Goal: Task Accomplishment & Management: Manage account settings

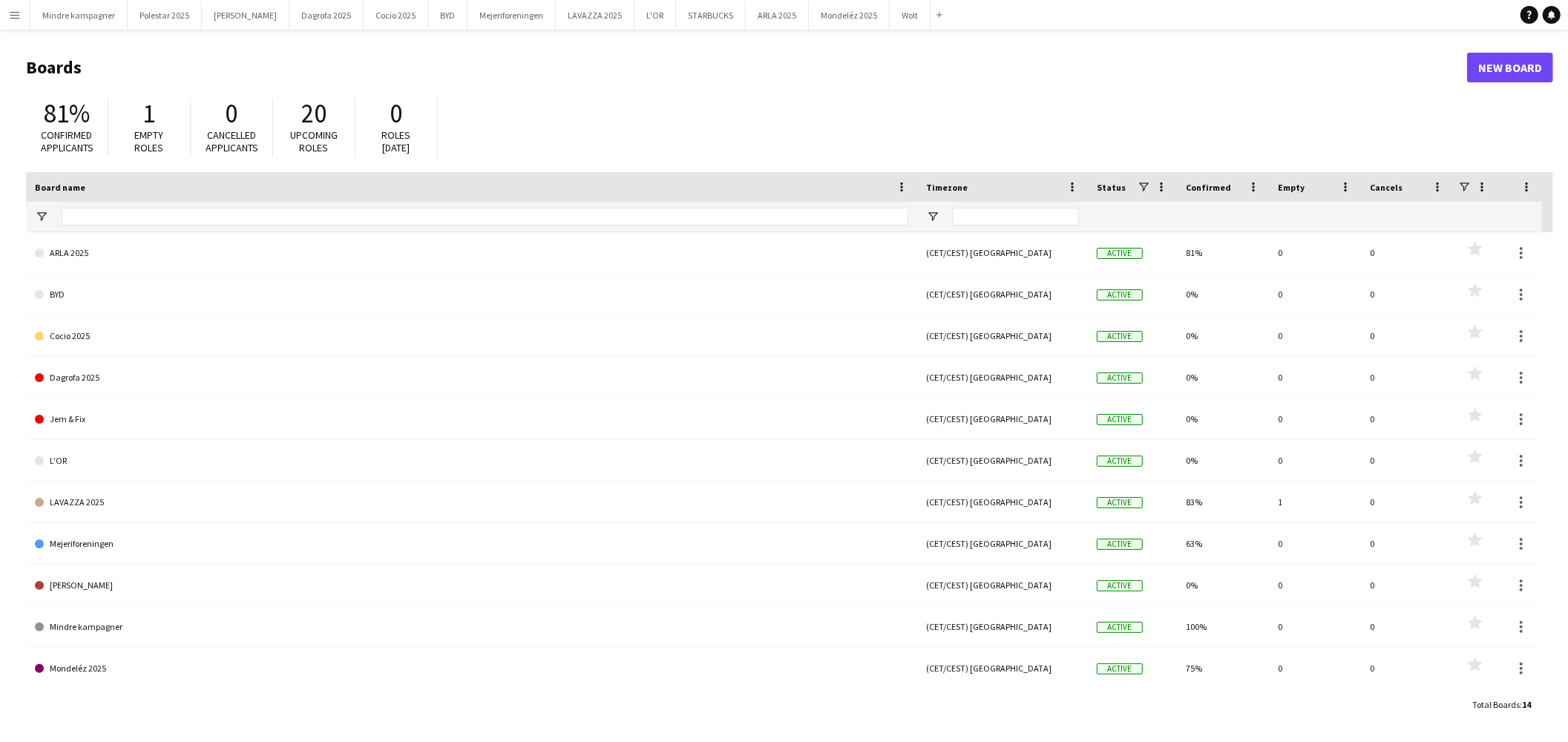
click at [18, 13] on app-icon "Menu" at bounding box center [15, 15] width 12 height 12
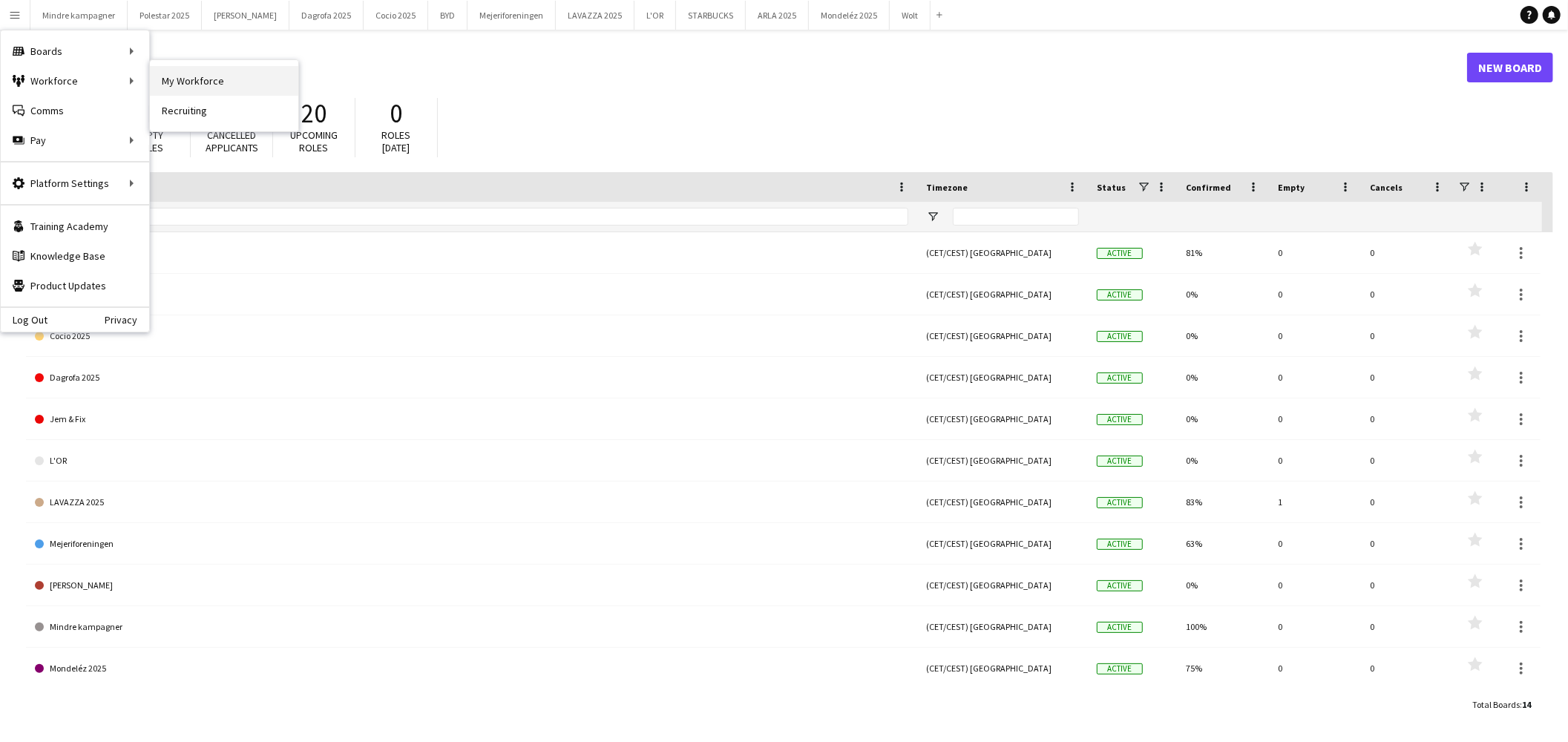
click at [193, 76] on link "My Workforce" at bounding box center [224, 81] width 148 height 29
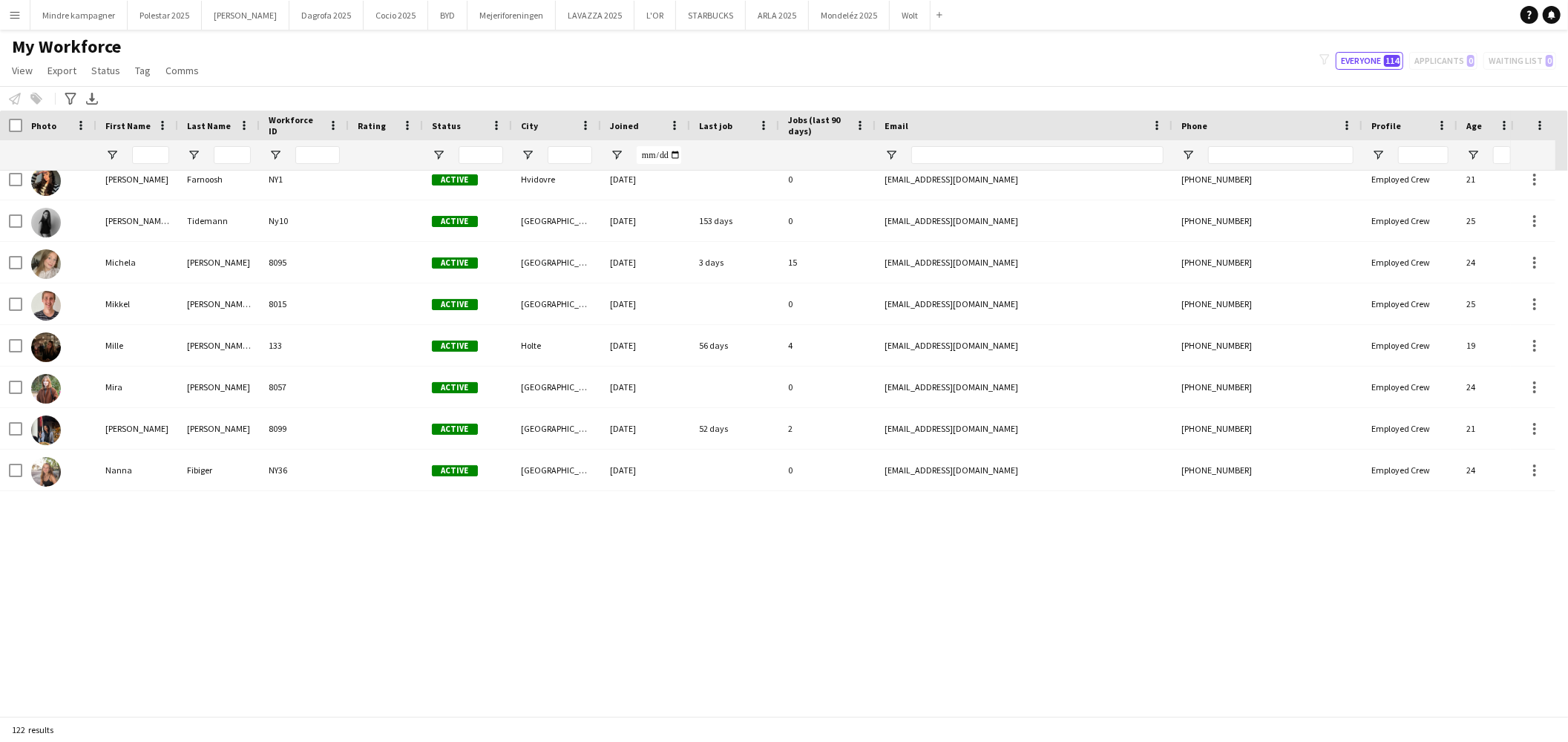
scroll to position [3464, 0]
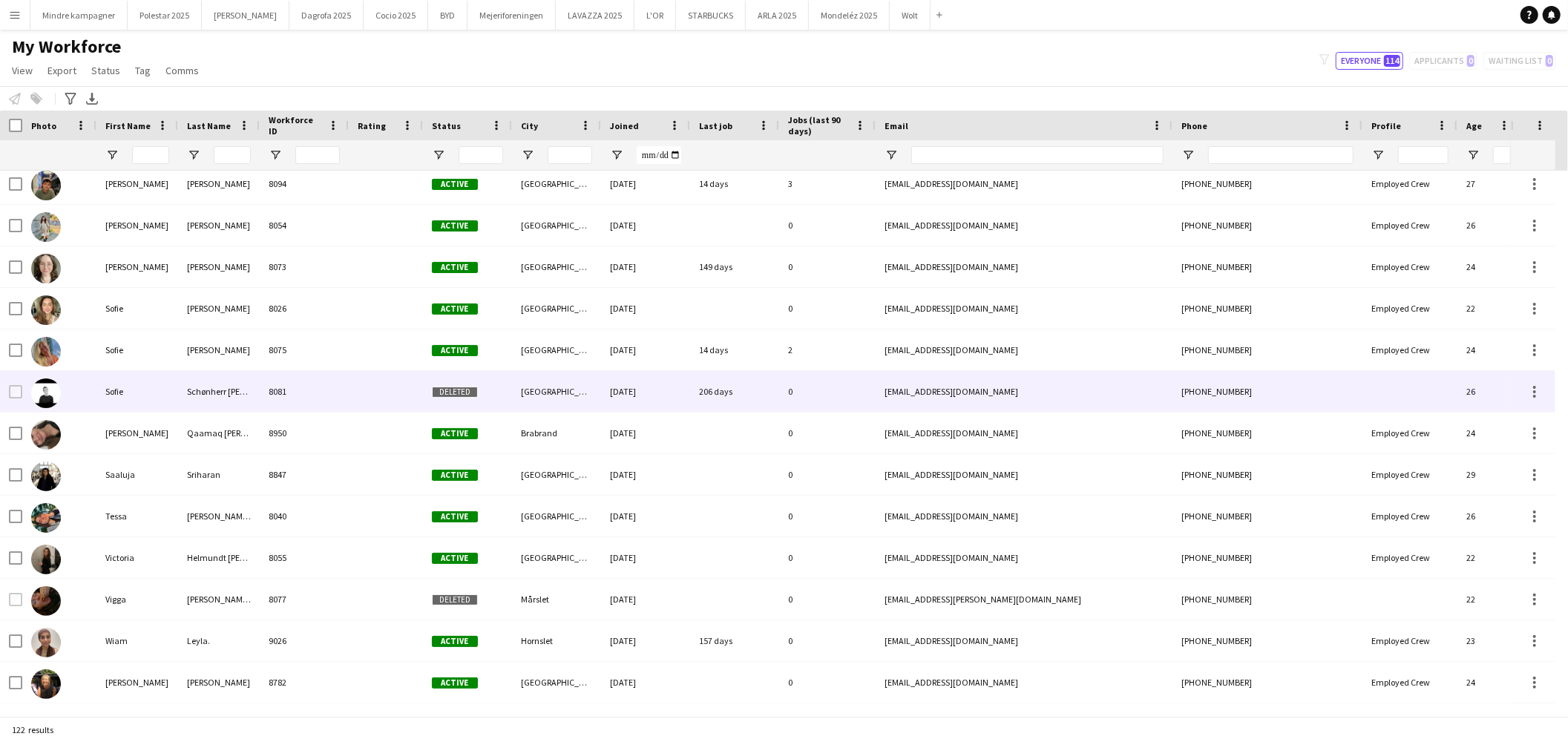
click at [182, 394] on div "Schønherr [PERSON_NAME]" at bounding box center [219, 391] width 82 height 41
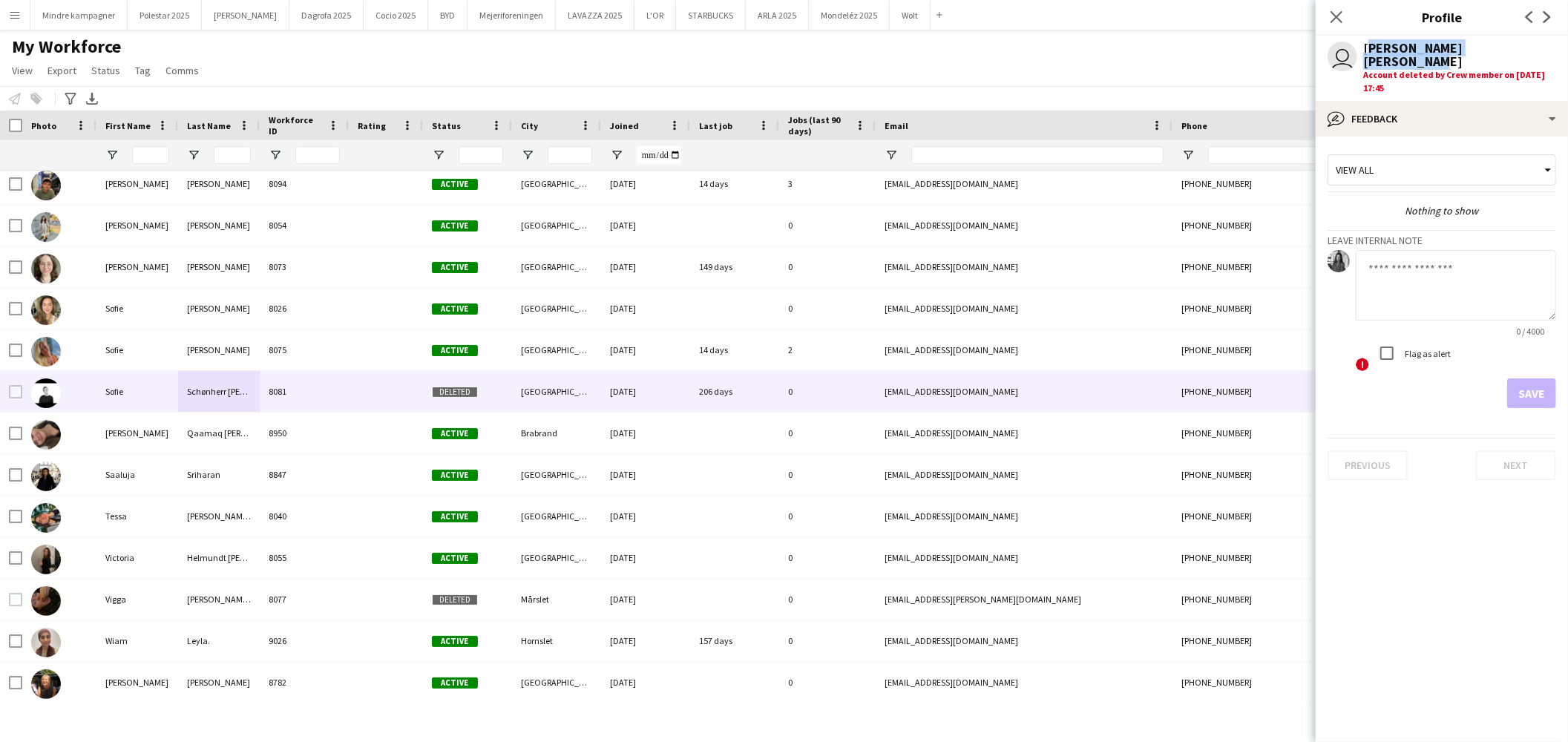
drag, startPoint x: 1526, startPoint y: 45, endPoint x: 1366, endPoint y: 47, distance: 160.0
click at [1366, 47] on div "[PERSON_NAME] [PERSON_NAME]" at bounding box center [1459, 55] width 193 height 27
copy div "[PERSON_NAME] [PERSON_NAME]"
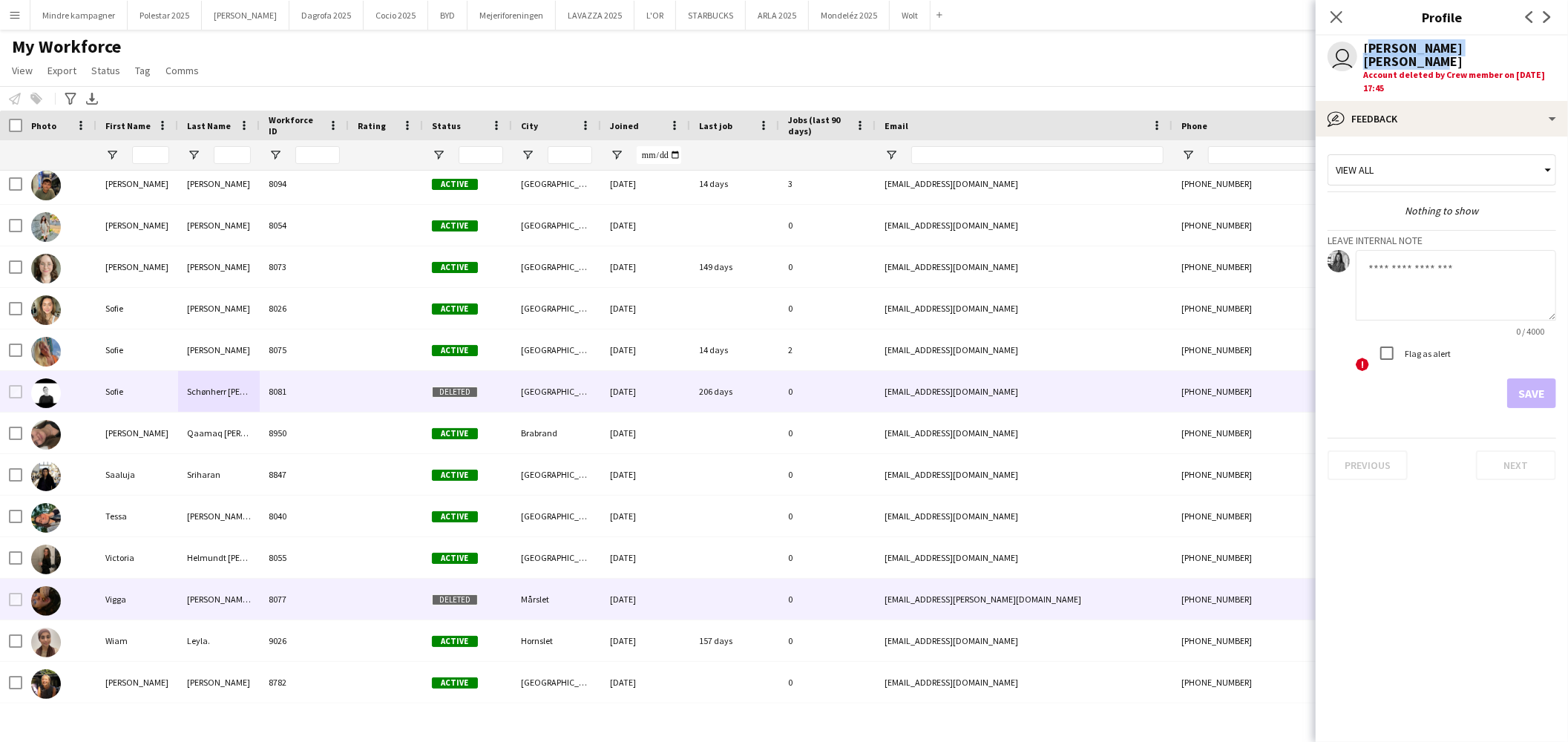
click at [394, 609] on div at bounding box center [386, 599] width 74 height 41
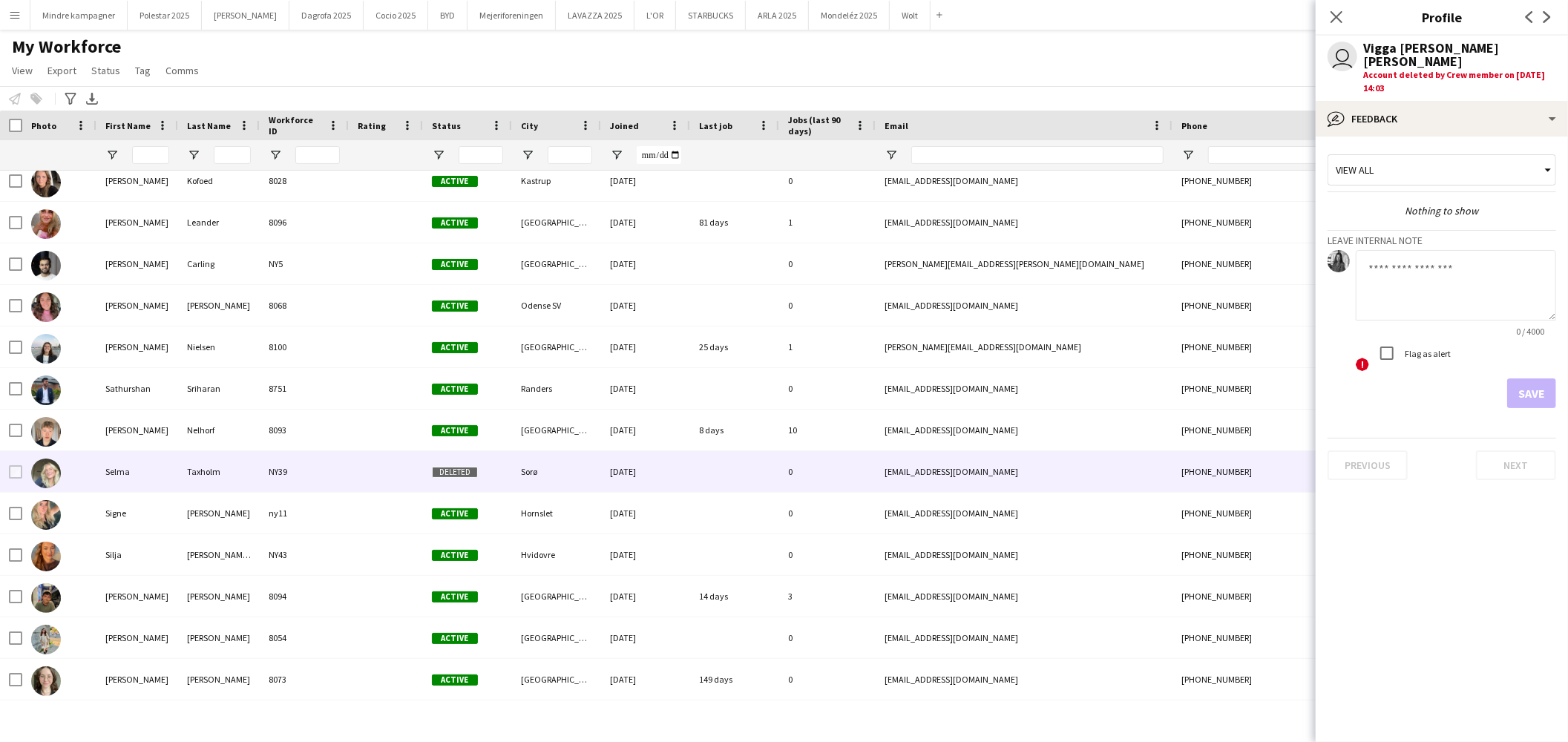
click at [361, 470] on div at bounding box center [386, 472] width 74 height 41
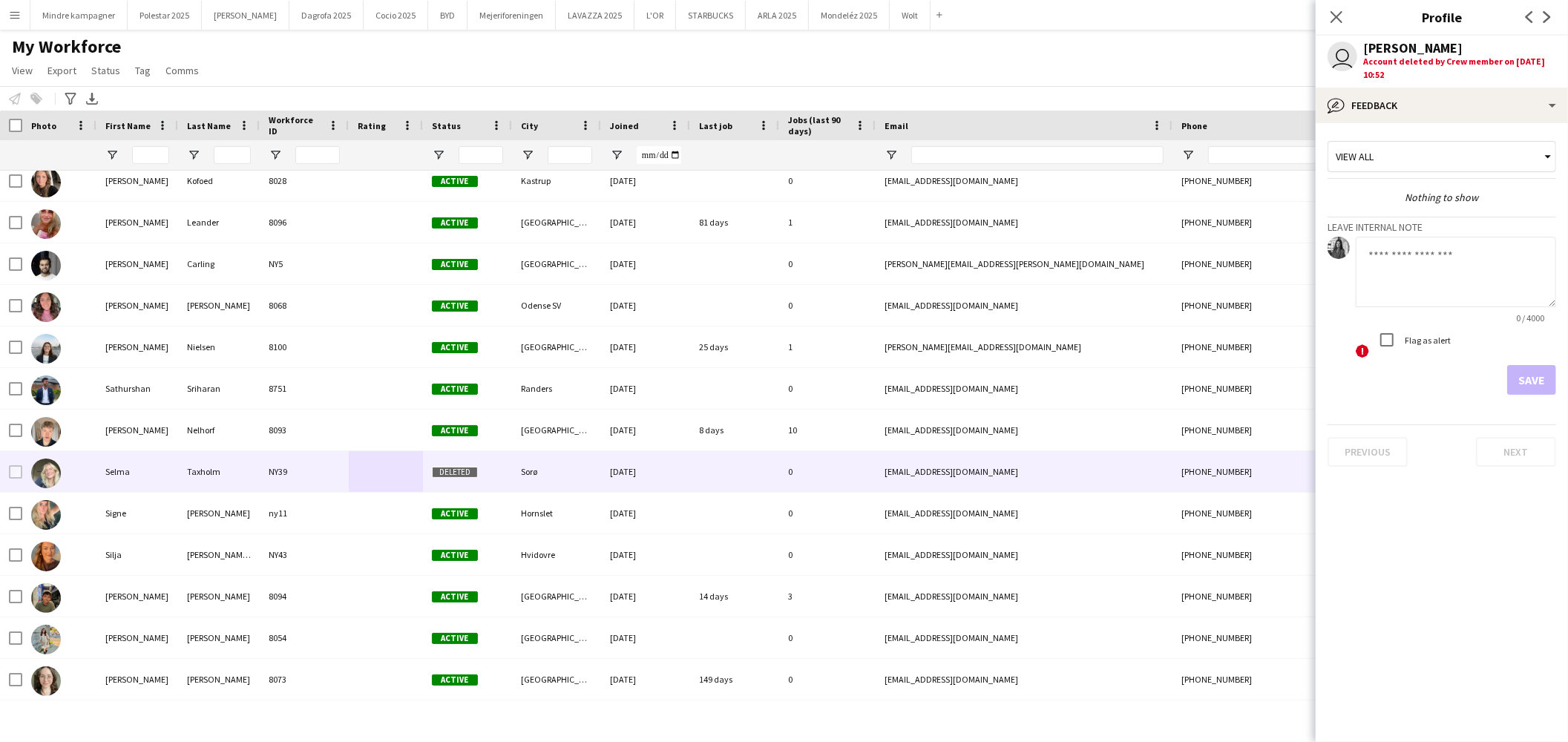
drag, startPoint x: 1481, startPoint y: 38, endPoint x: 1347, endPoint y: 55, distance: 135.1
click at [1347, 55] on div "user [PERSON_NAME] Account deleted by Crew member on [DATE] 10:52" at bounding box center [1442, 61] width 252 height 52
copy div "[PERSON_NAME]"
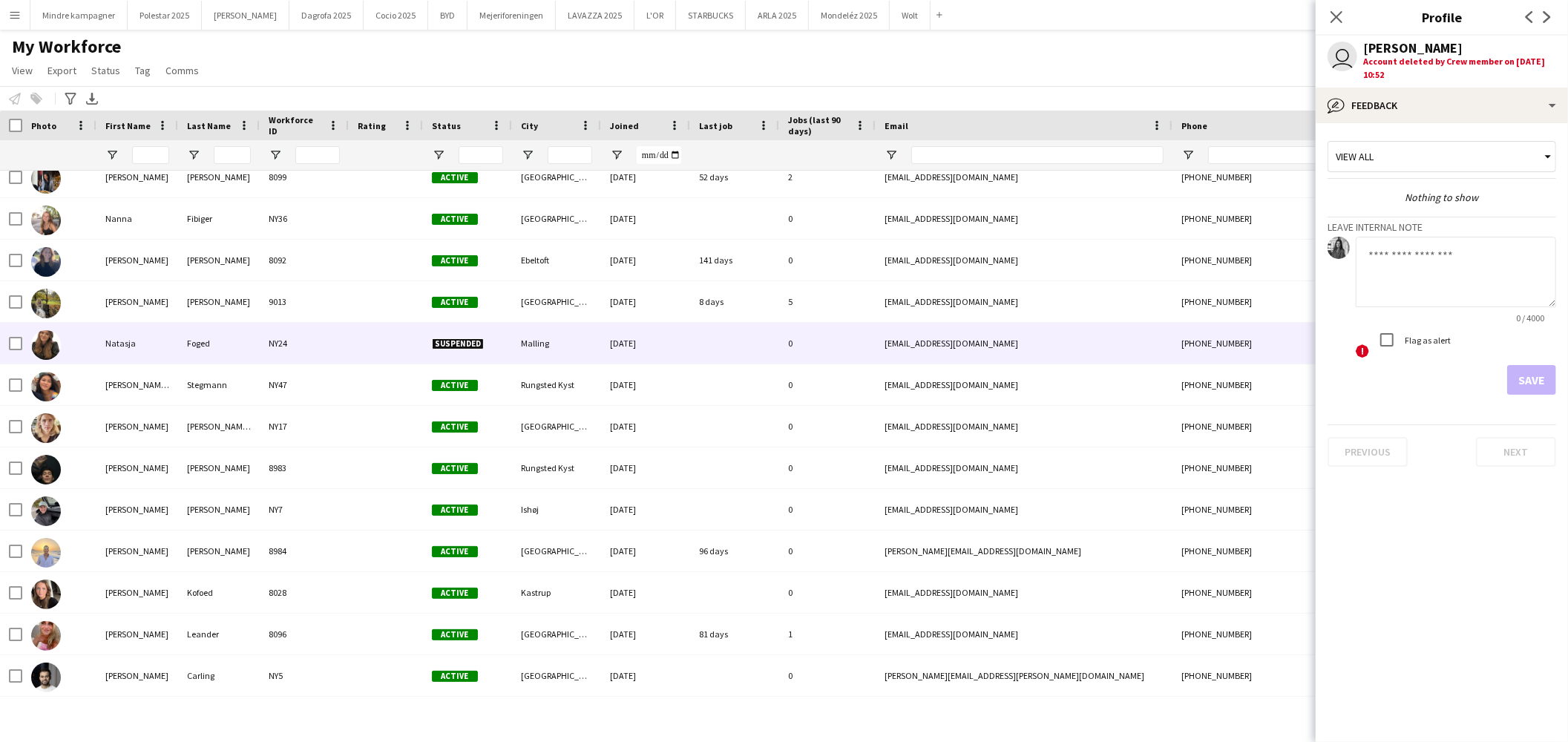
click at [384, 338] on div at bounding box center [386, 343] width 74 height 41
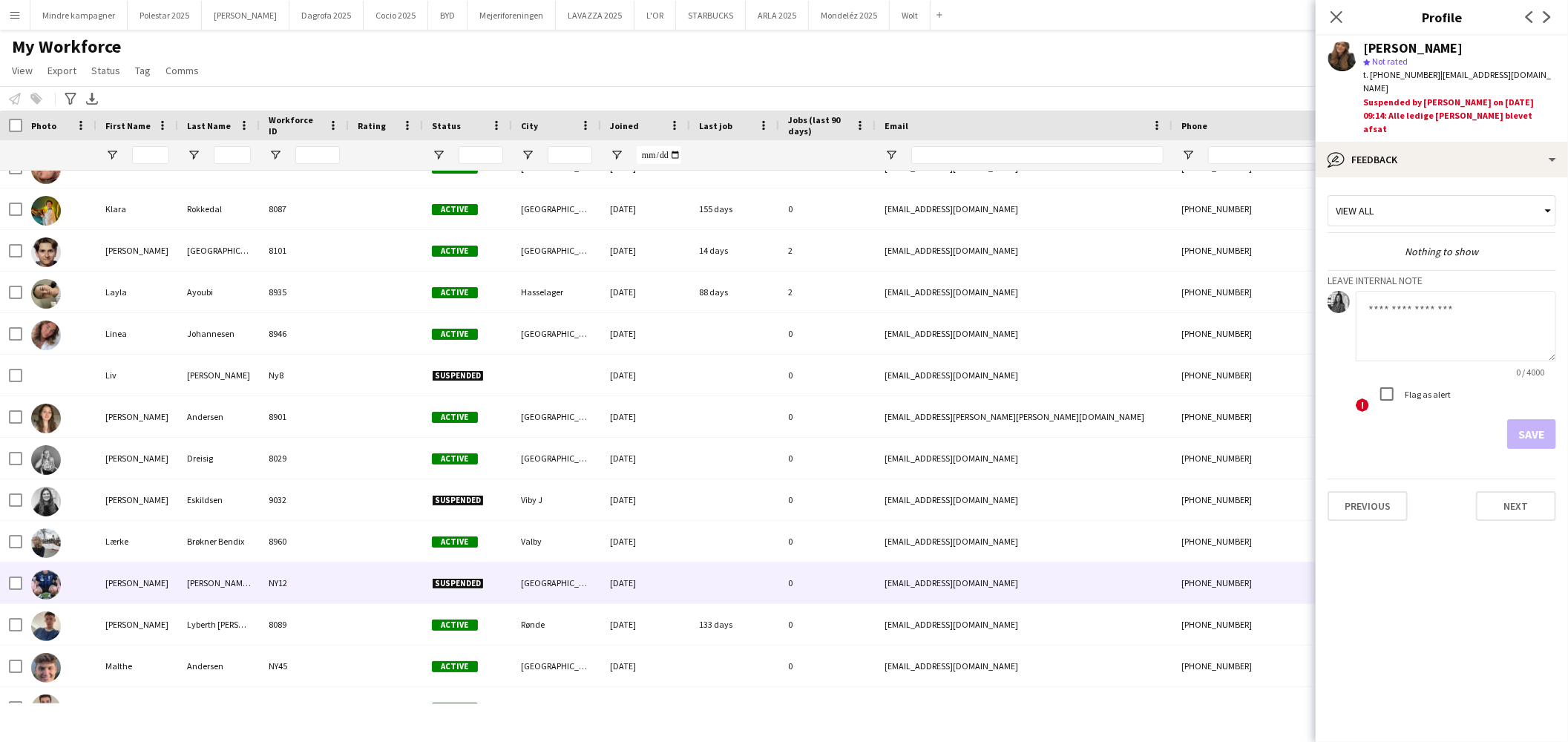
click at [390, 588] on div at bounding box center [386, 583] width 74 height 41
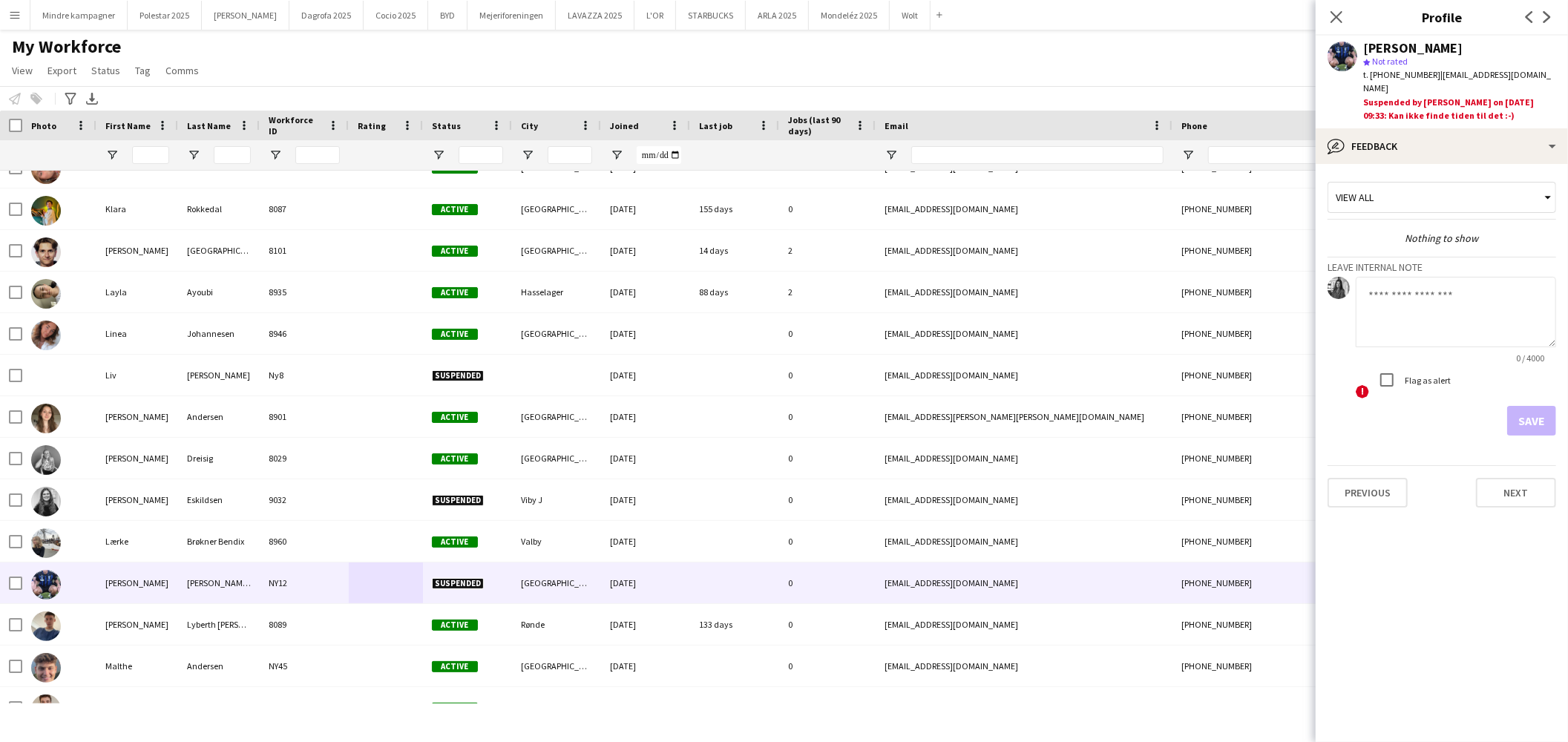
drag, startPoint x: 1555, startPoint y: 46, endPoint x: 1359, endPoint y: 45, distance: 196.0
click at [1359, 45] on div "[PERSON_NAME] star Not rated t. [PHONE_NUMBER] | [EMAIL_ADDRESS][DOMAIN_NAME] S…" at bounding box center [1442, 82] width 252 height 93
copy div "[PERSON_NAME]"
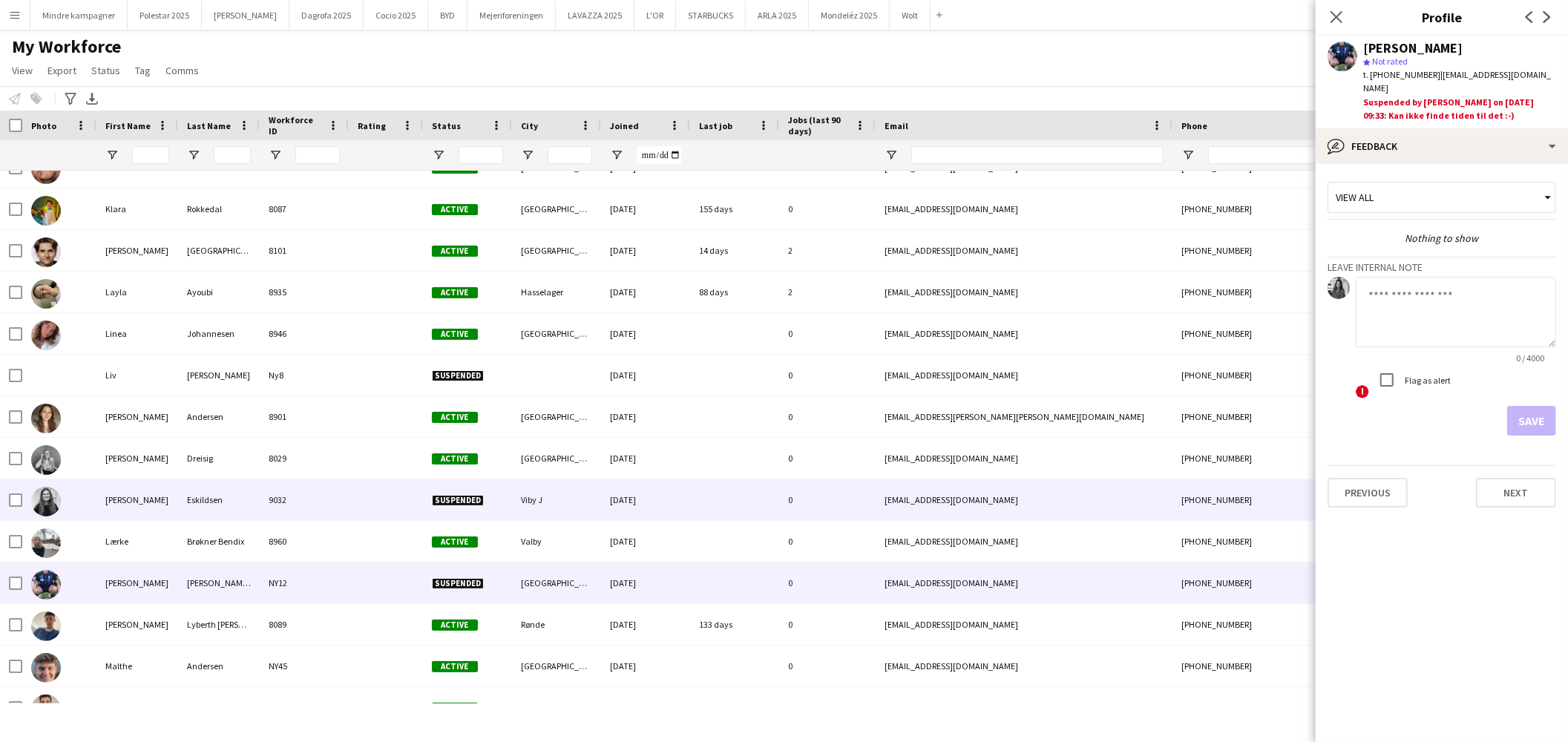
click at [331, 501] on div "9032" at bounding box center [304, 500] width 89 height 41
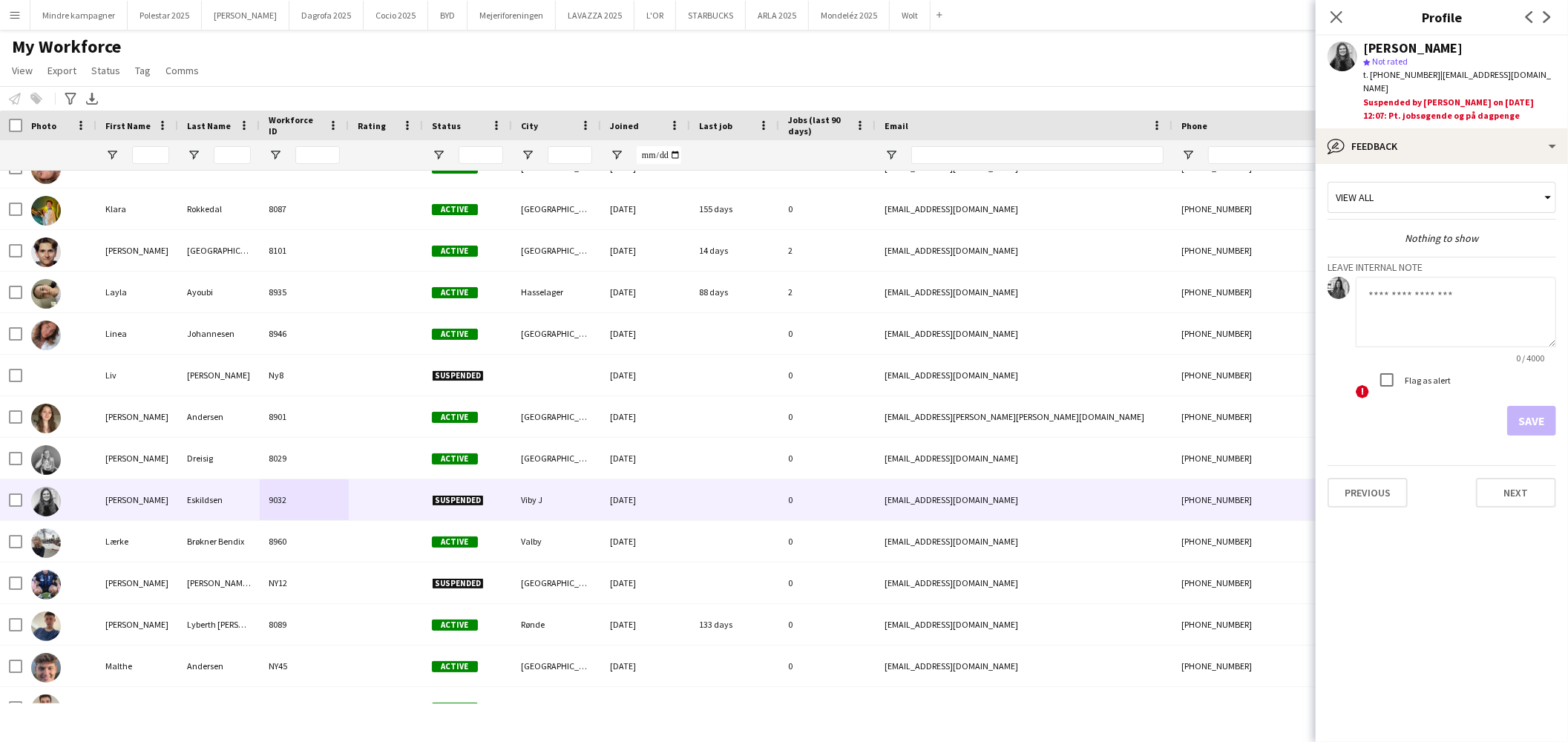
drag, startPoint x: 1476, startPoint y: 47, endPoint x: 1359, endPoint y: 42, distance: 117.1
click at [1359, 42] on div "[PERSON_NAME] star Not rated t. [PHONE_NUMBER] | [EMAIL_ADDRESS][DOMAIN_NAME] S…" at bounding box center [1442, 82] width 252 height 93
copy div "[PERSON_NAME]"
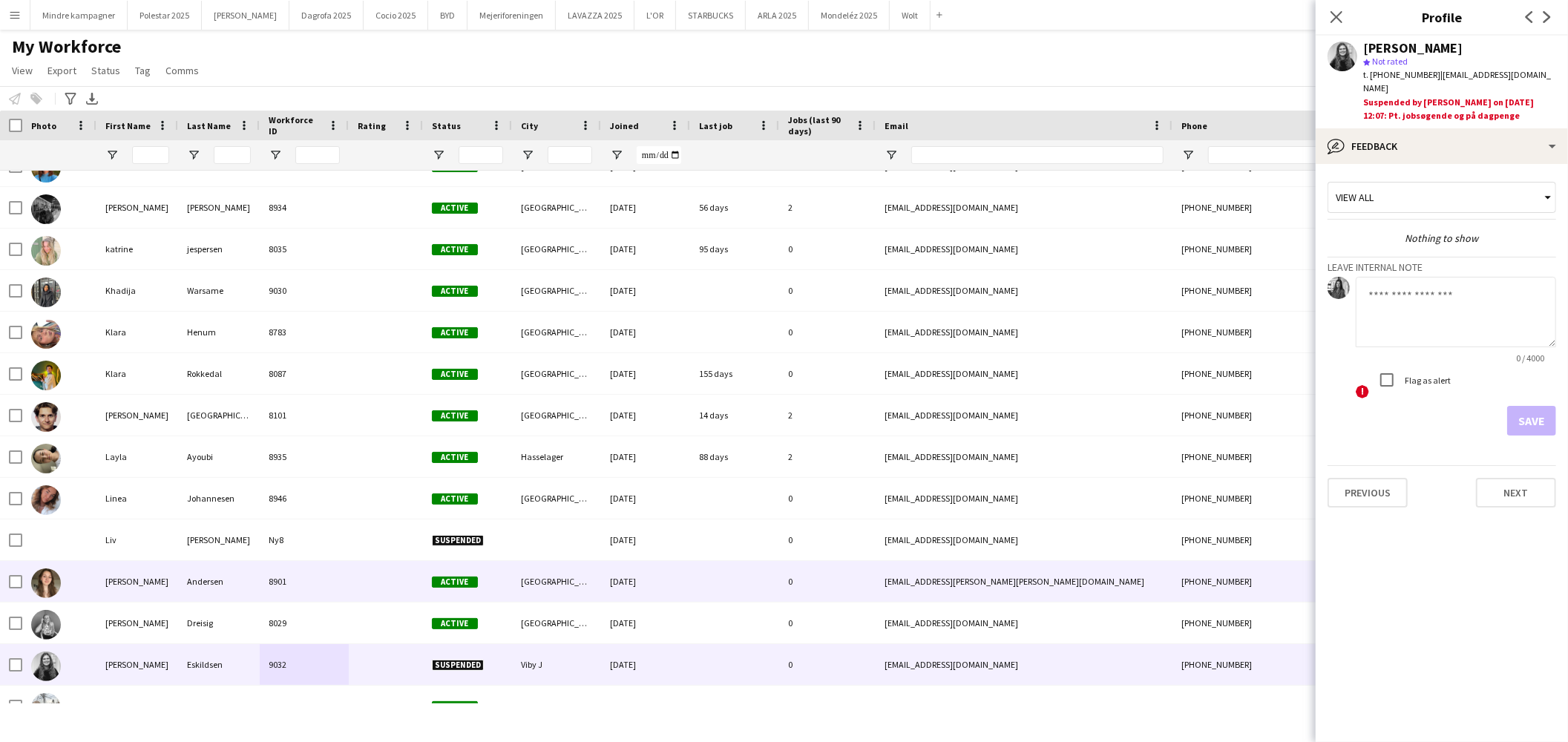
click at [383, 579] on div at bounding box center [386, 581] width 74 height 41
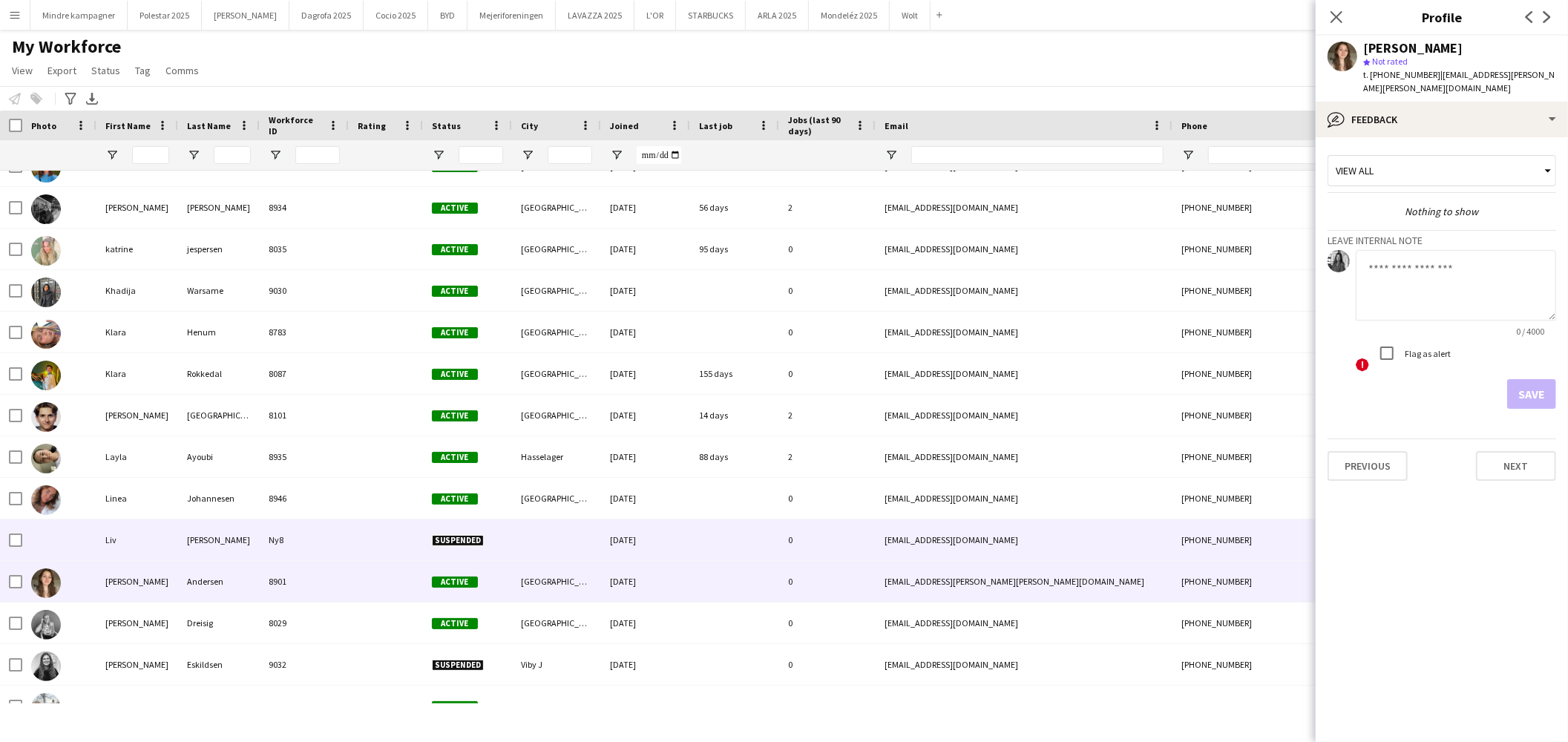
click at [391, 543] on div at bounding box center [386, 540] width 74 height 41
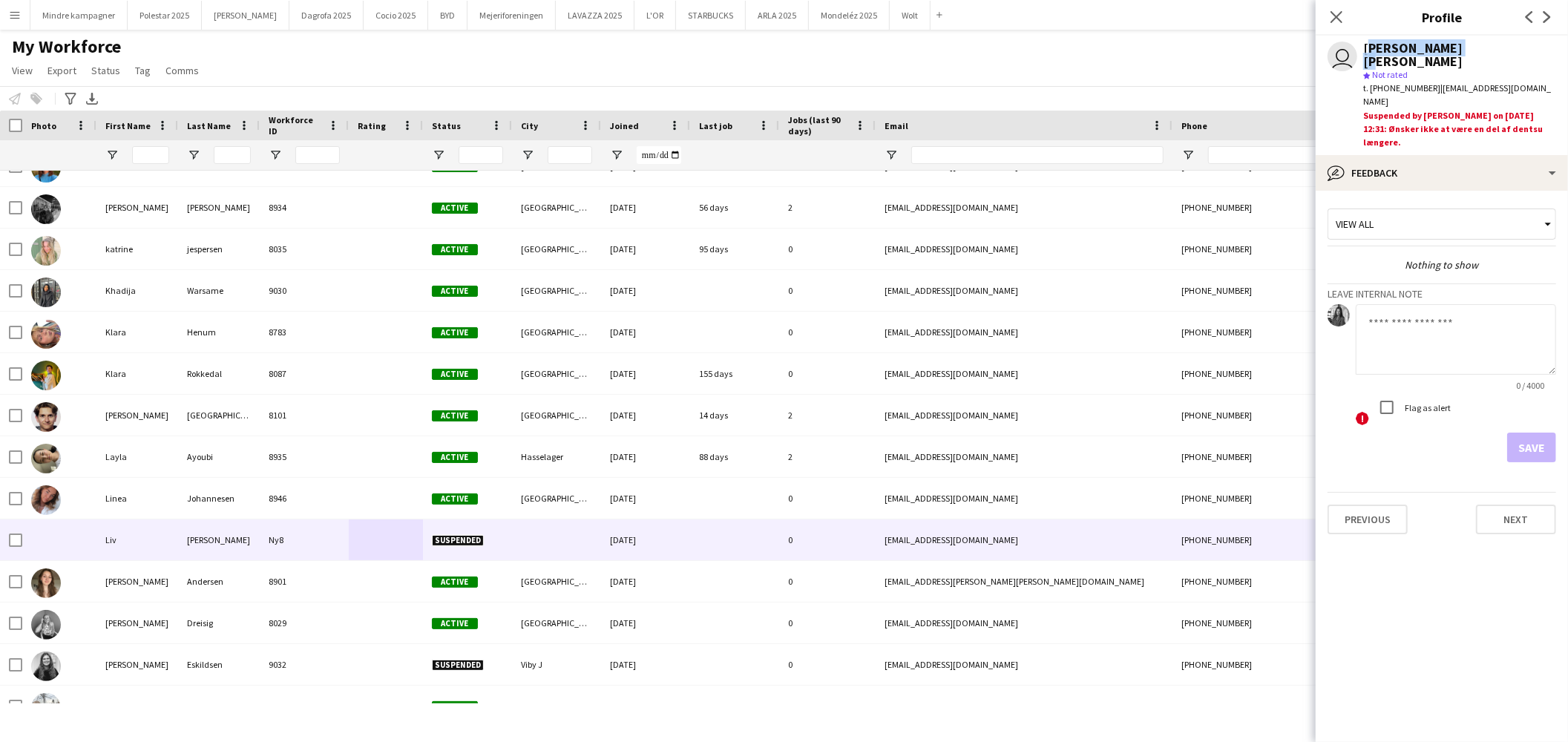
drag, startPoint x: 1474, startPoint y: 48, endPoint x: 1360, endPoint y: 43, distance: 114.1
click at [1360, 43] on div "user [PERSON_NAME] [PERSON_NAME] star Not rated t. [PHONE_NUMBER] | [EMAIL_ADDR…" at bounding box center [1442, 95] width 252 height 119
copy div "[PERSON_NAME] [PERSON_NAME]"
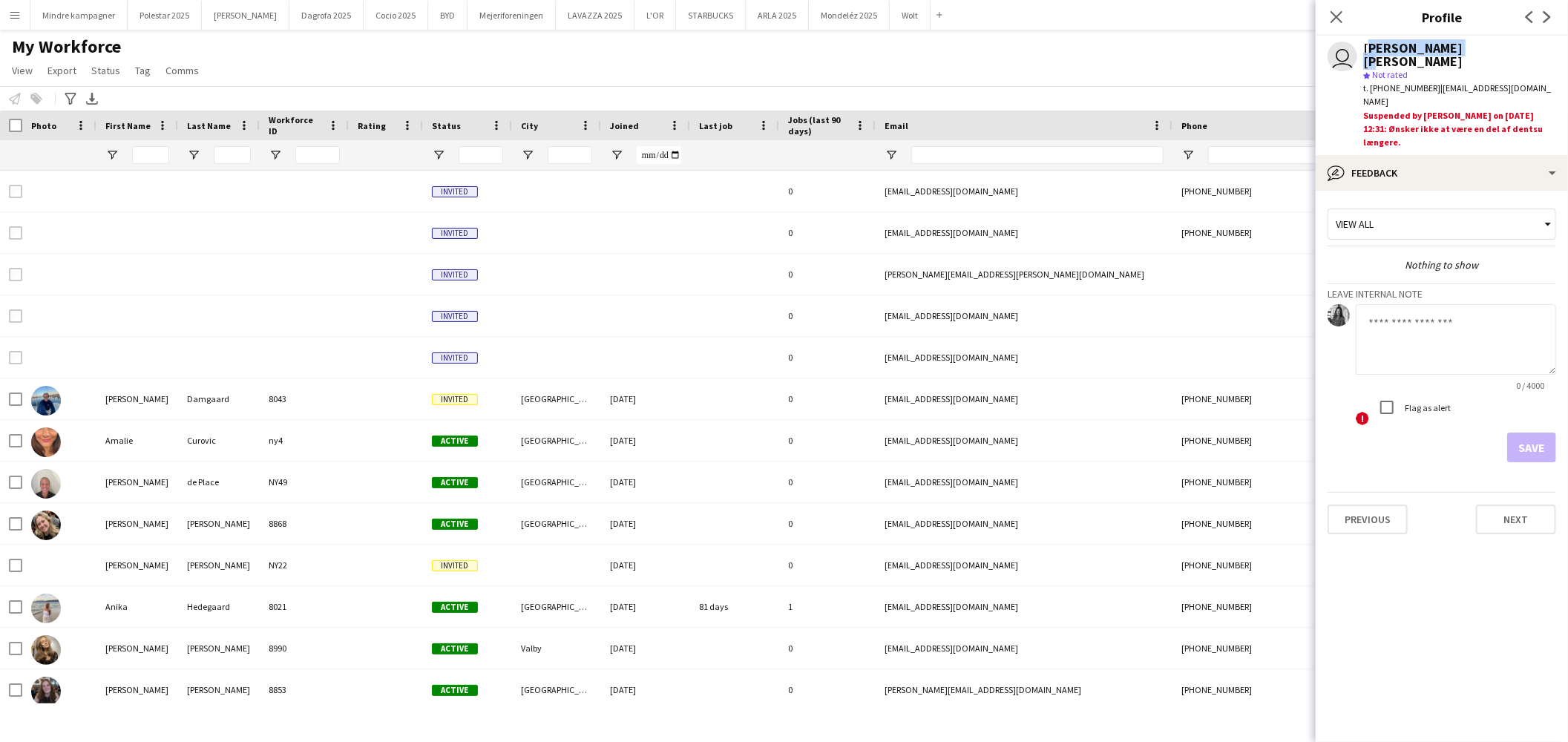
drag, startPoint x: 1334, startPoint y: 11, endPoint x: 1249, endPoint y: 37, distance: 88.9
click at [1334, 11] on icon "Close pop-in" at bounding box center [1336, 17] width 12 height 12
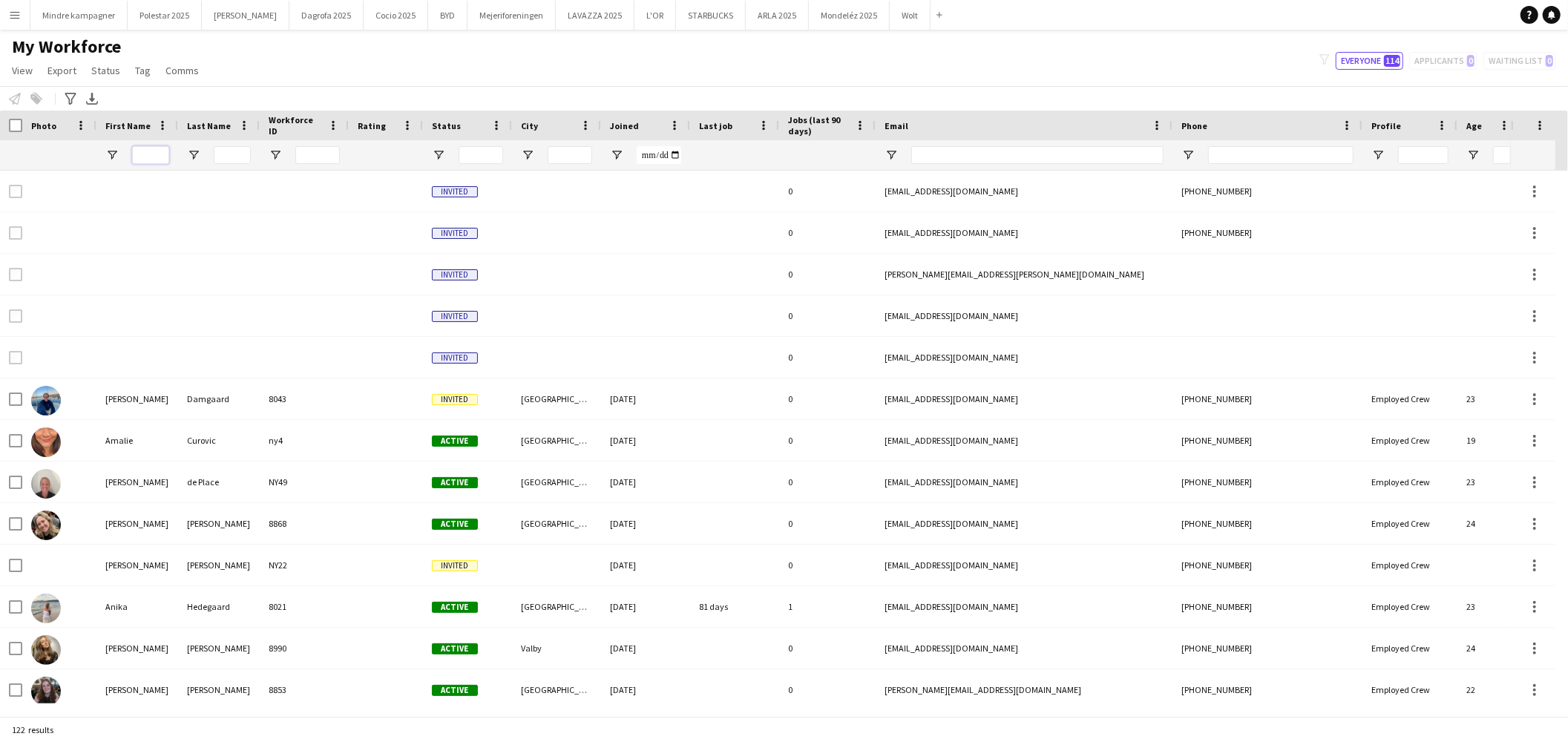
click at [143, 156] on input "First Name Filter Input" at bounding box center [150, 155] width 37 height 18
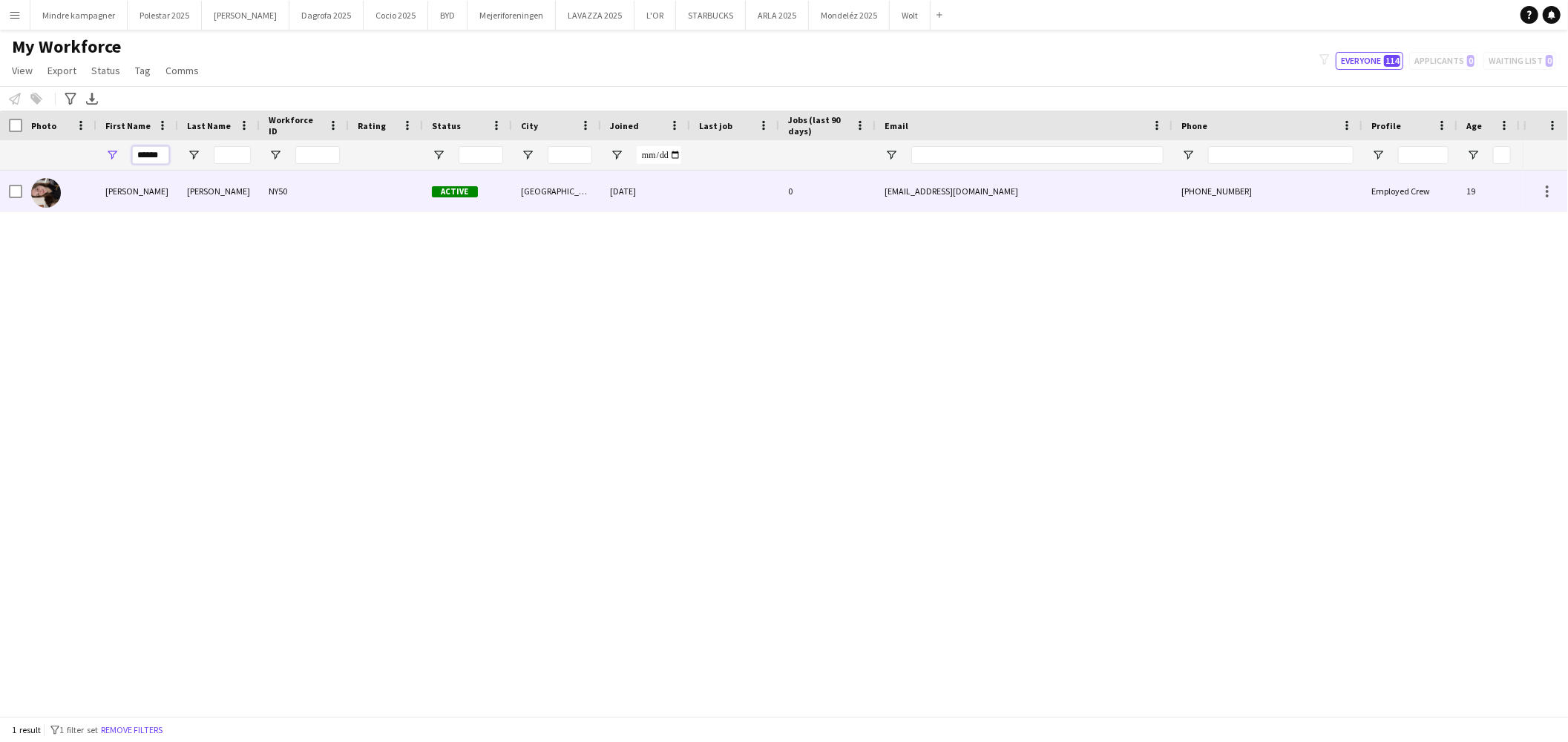
type input "******"
click at [166, 186] on div "[PERSON_NAME]" at bounding box center [137, 191] width 82 height 41
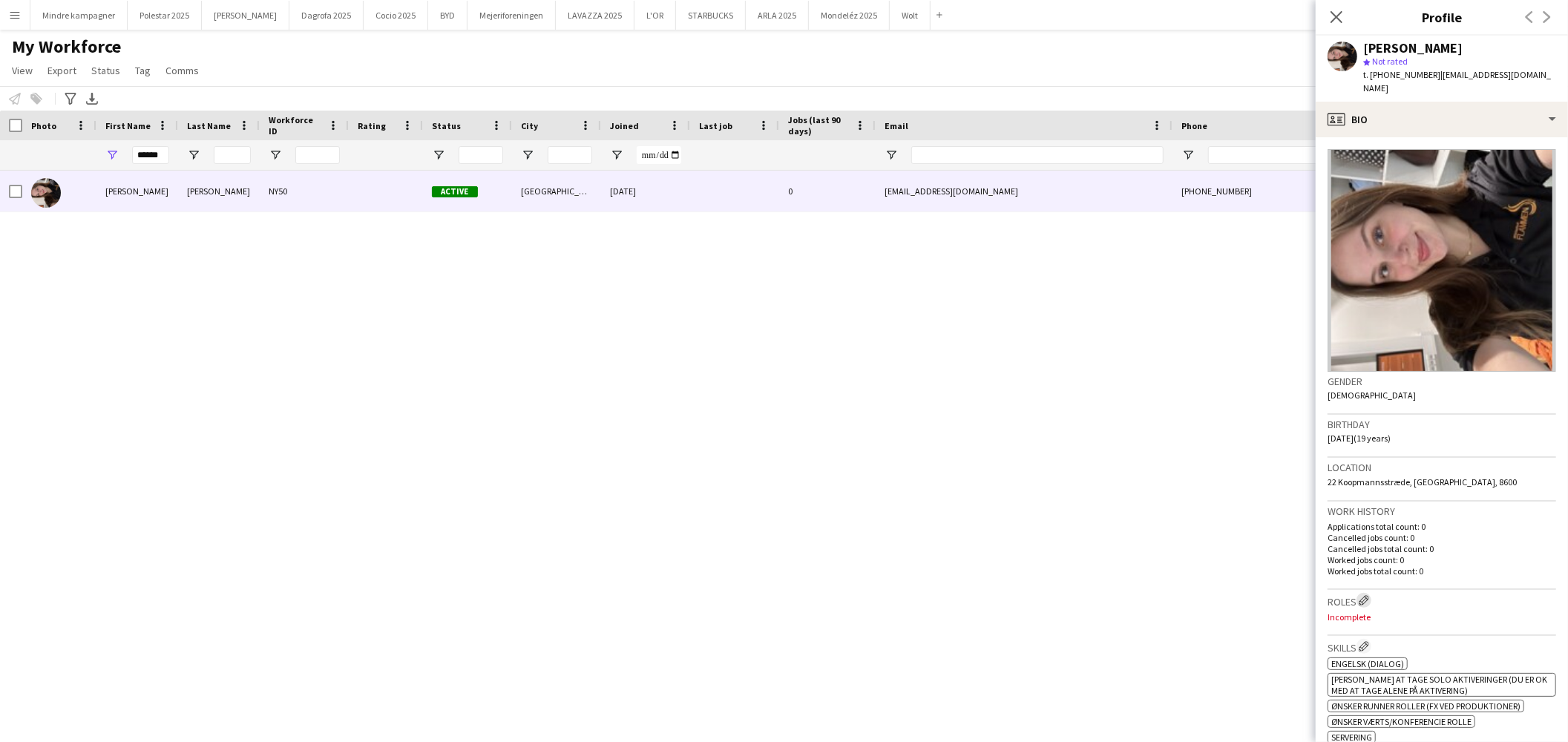
click at [1371, 593] on button "Edit crew company roles" at bounding box center [1364, 601] width 15 height 15
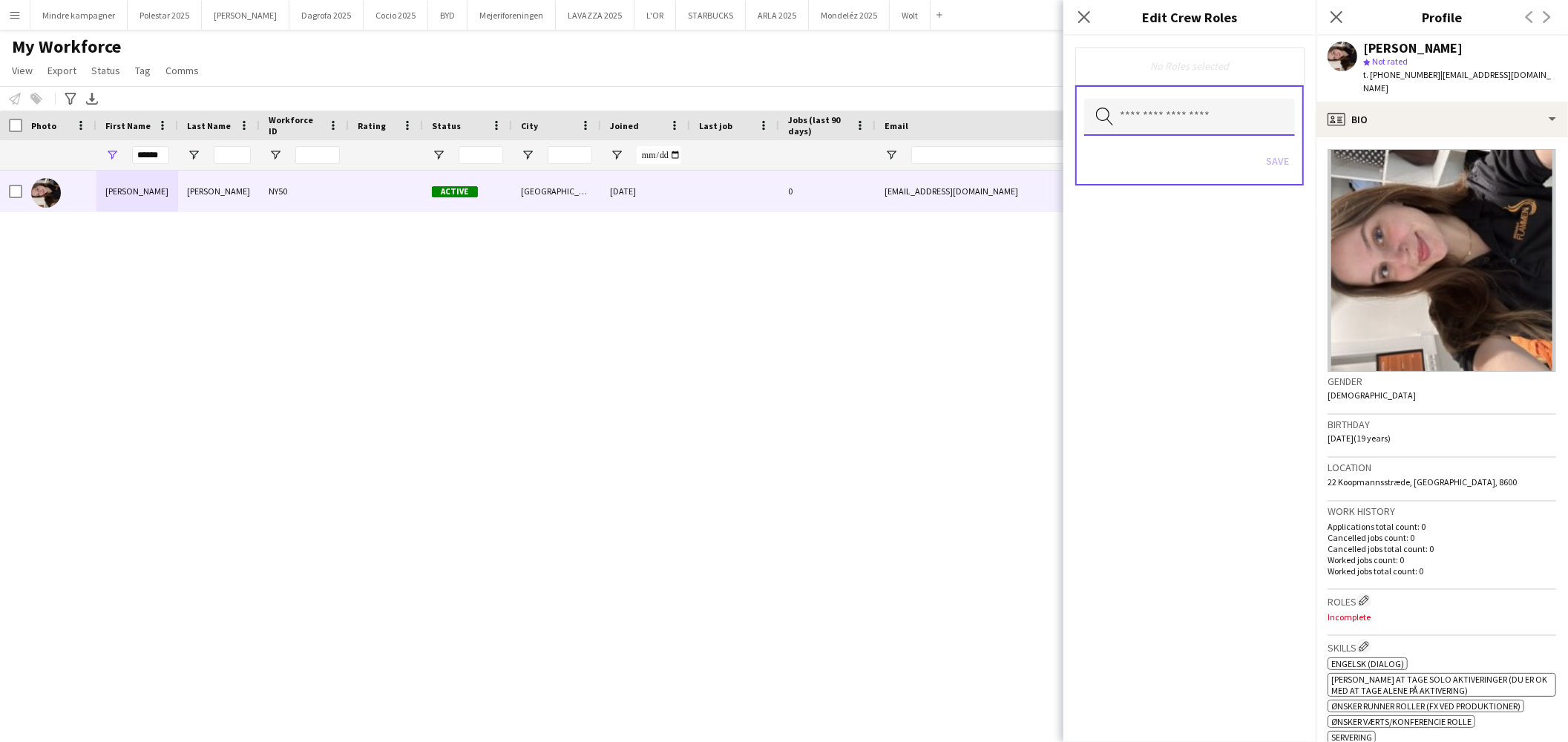
click at [1213, 122] on input "text" at bounding box center [1189, 117] width 211 height 37
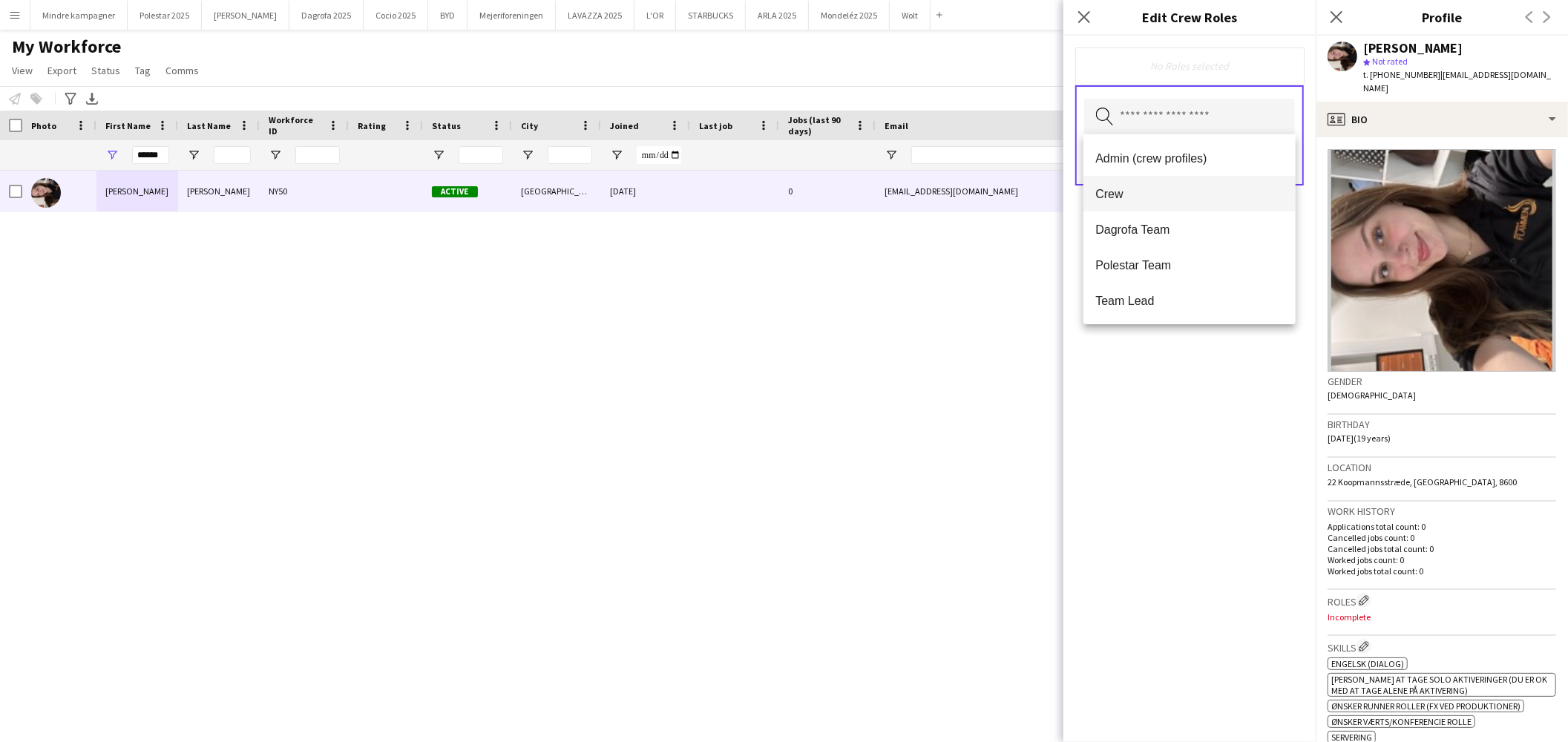
click at [1126, 189] on span "Crew" at bounding box center [1189, 193] width 188 height 14
click at [1153, 379] on div "Crew Remove Search by role type Save" at bounding box center [1190, 389] width 252 height 707
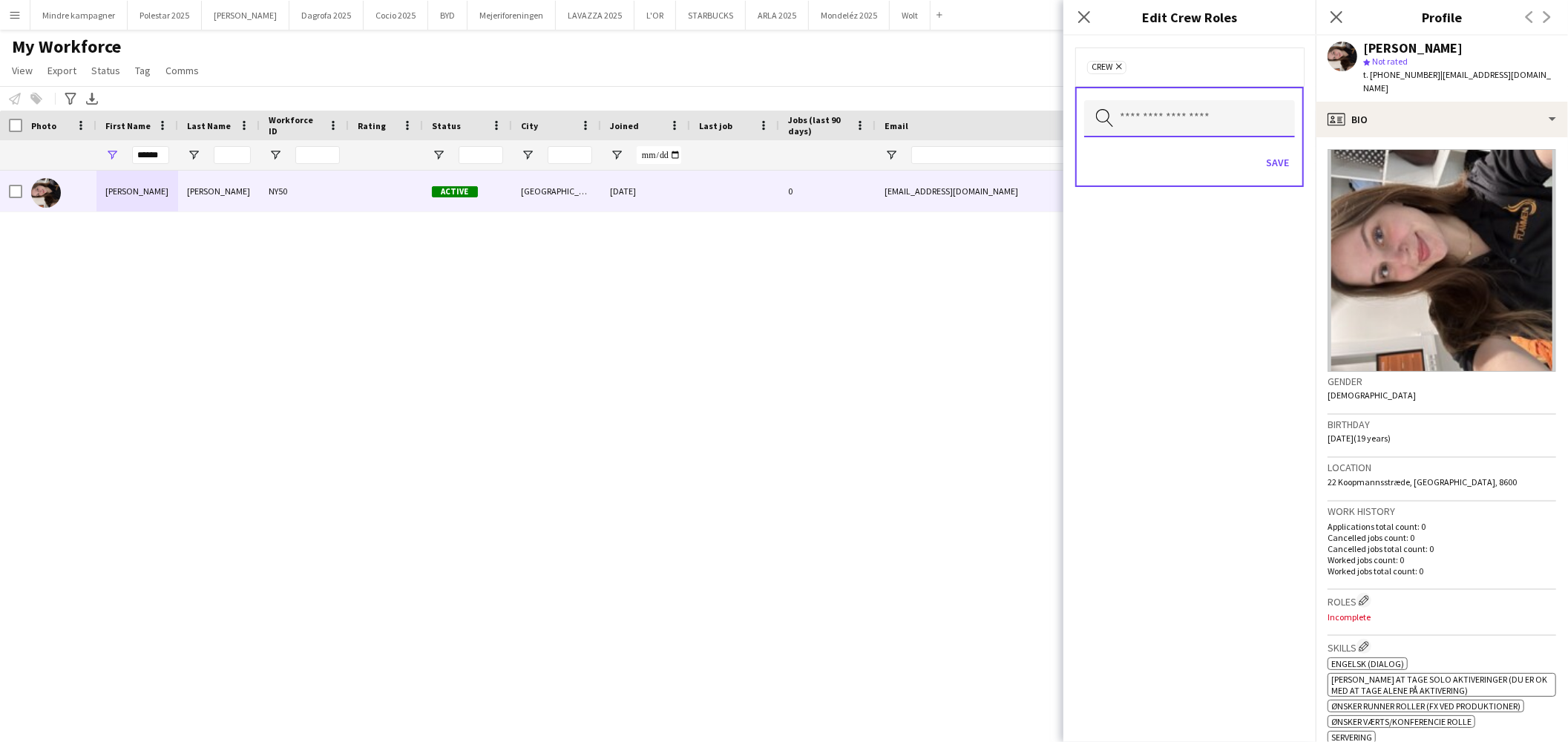
click at [1185, 119] on input "text" at bounding box center [1189, 119] width 211 height 37
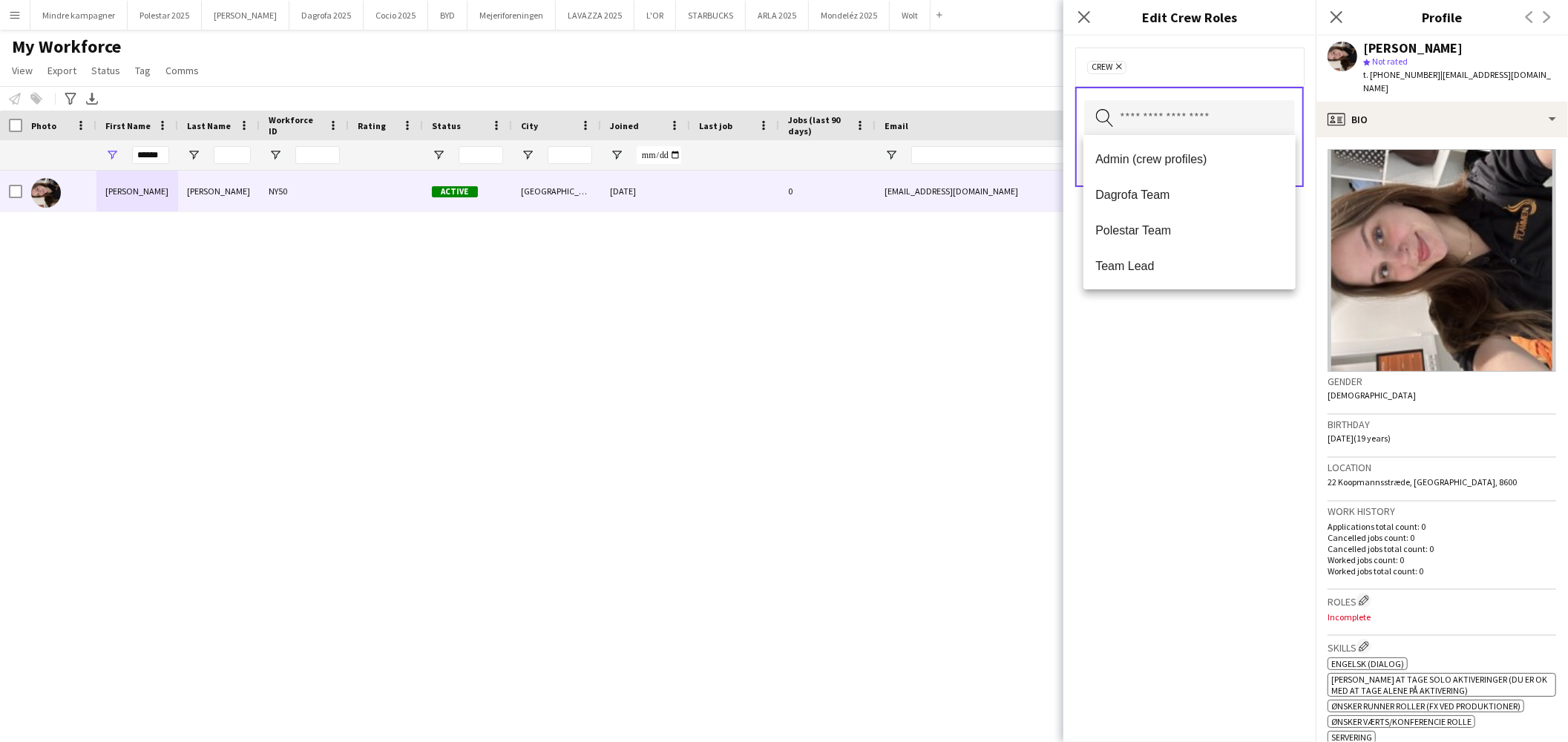
click at [1184, 357] on div "Crew Remove Search by role type Save" at bounding box center [1190, 389] width 252 height 707
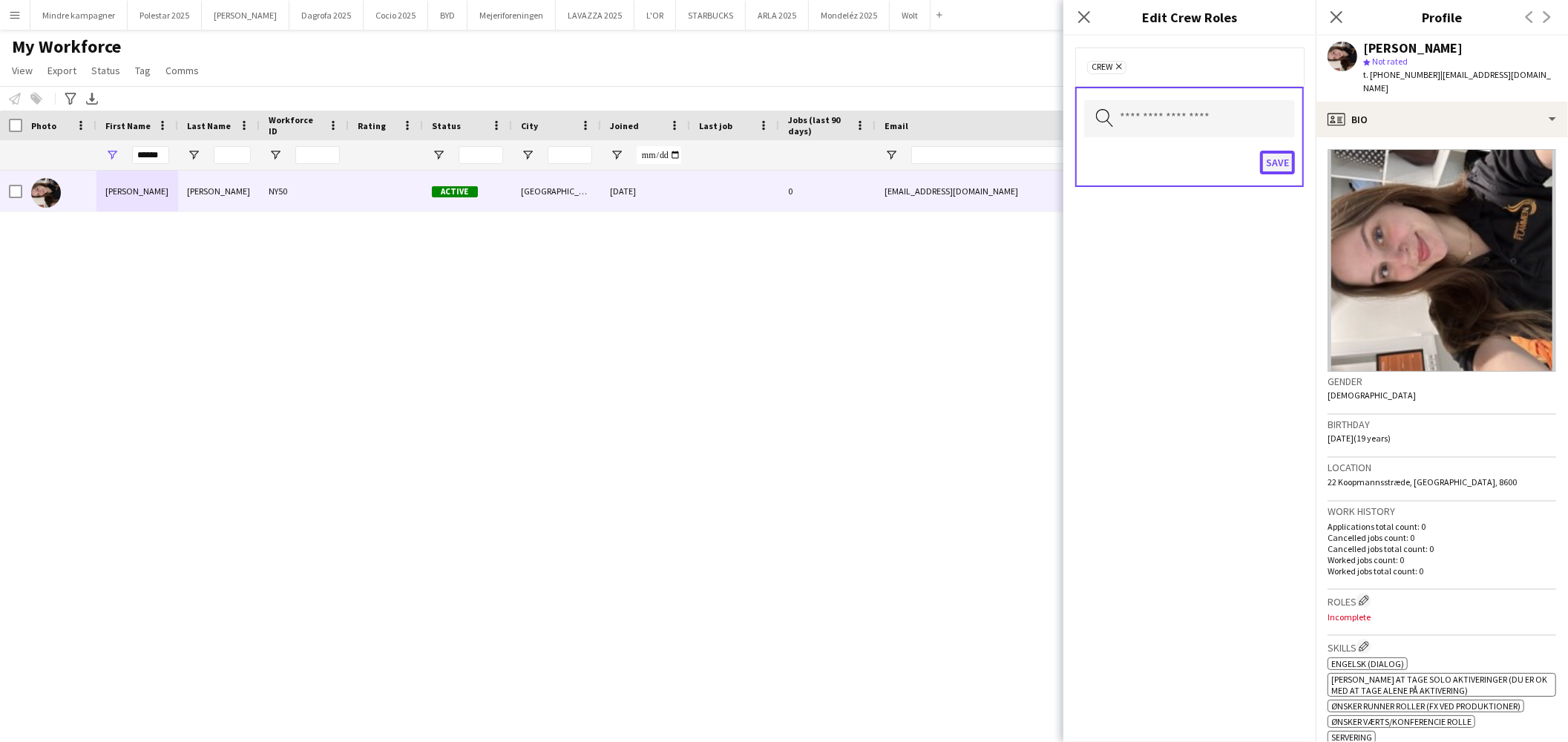
click at [1271, 165] on button "Save" at bounding box center [1276, 162] width 34 height 24
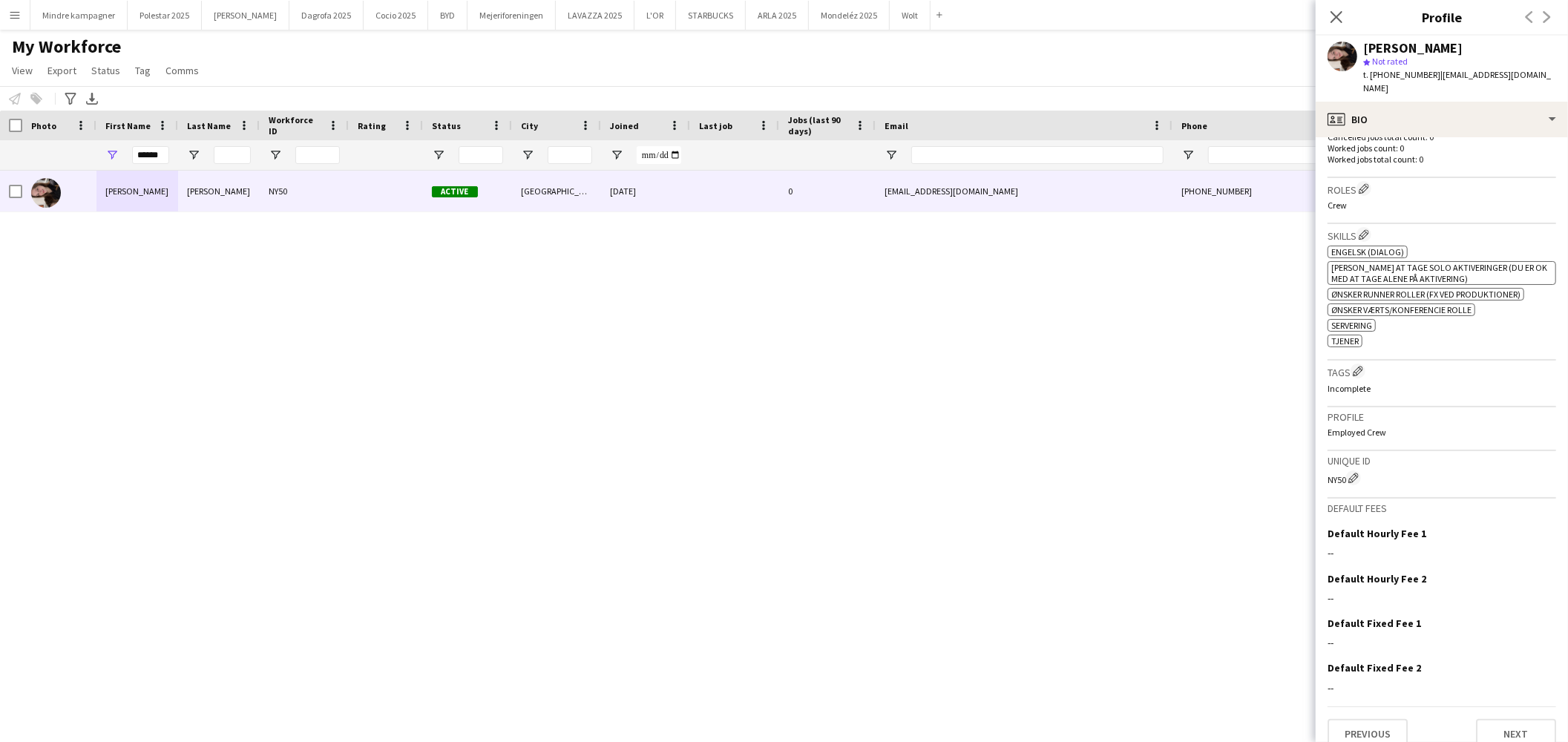
scroll to position [418, 0]
click at [1358, 360] on app-icon "Edit crew company tags" at bounding box center [1358, 365] width 10 height 10
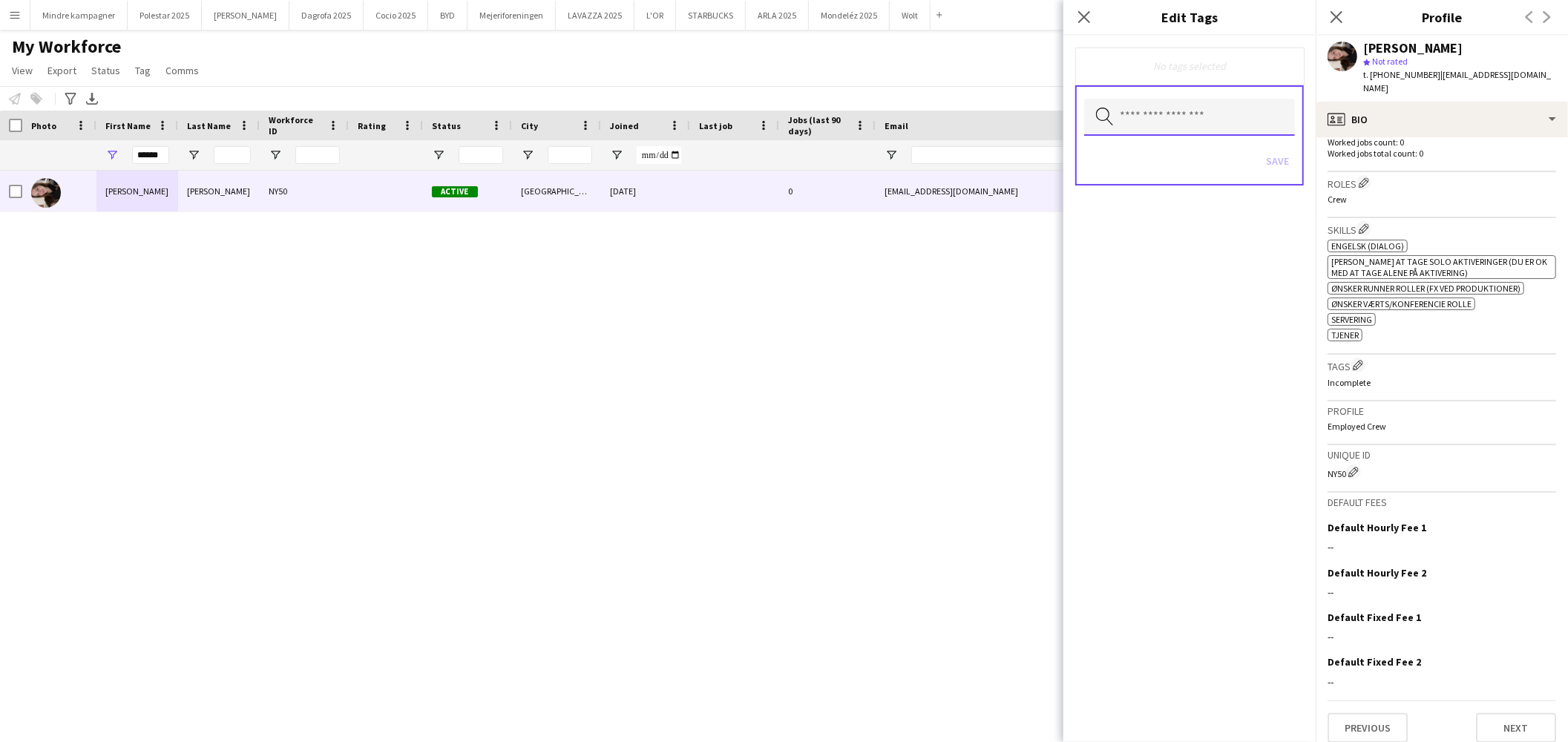
click at [1153, 111] on input "text" at bounding box center [1189, 117] width 211 height 37
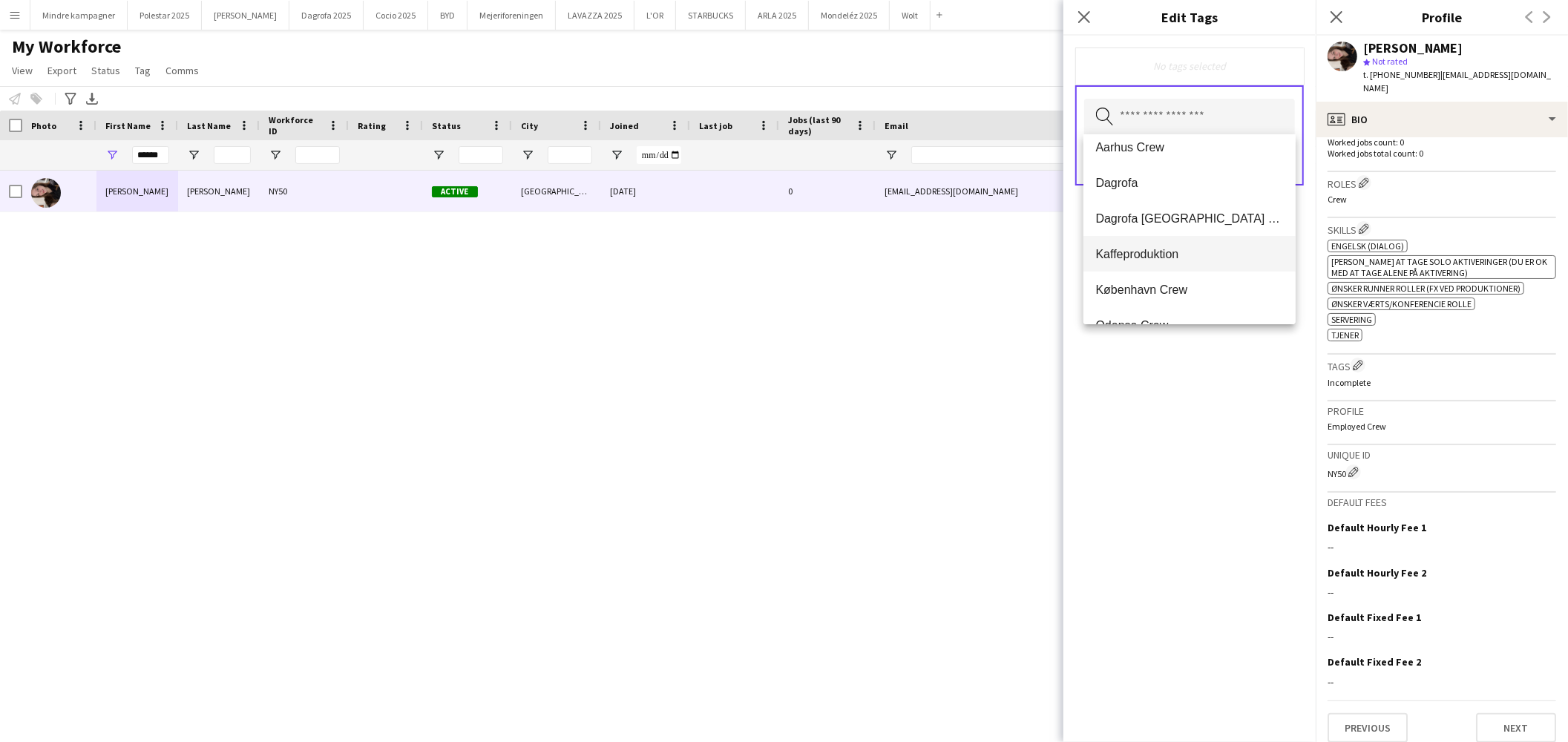
scroll to position [0, 0]
click at [1152, 194] on span "Aarhus Crew" at bounding box center [1189, 193] width 188 height 14
click at [1218, 428] on div "Aarhus Crew Remove Search by tag name Save" at bounding box center [1190, 389] width 252 height 707
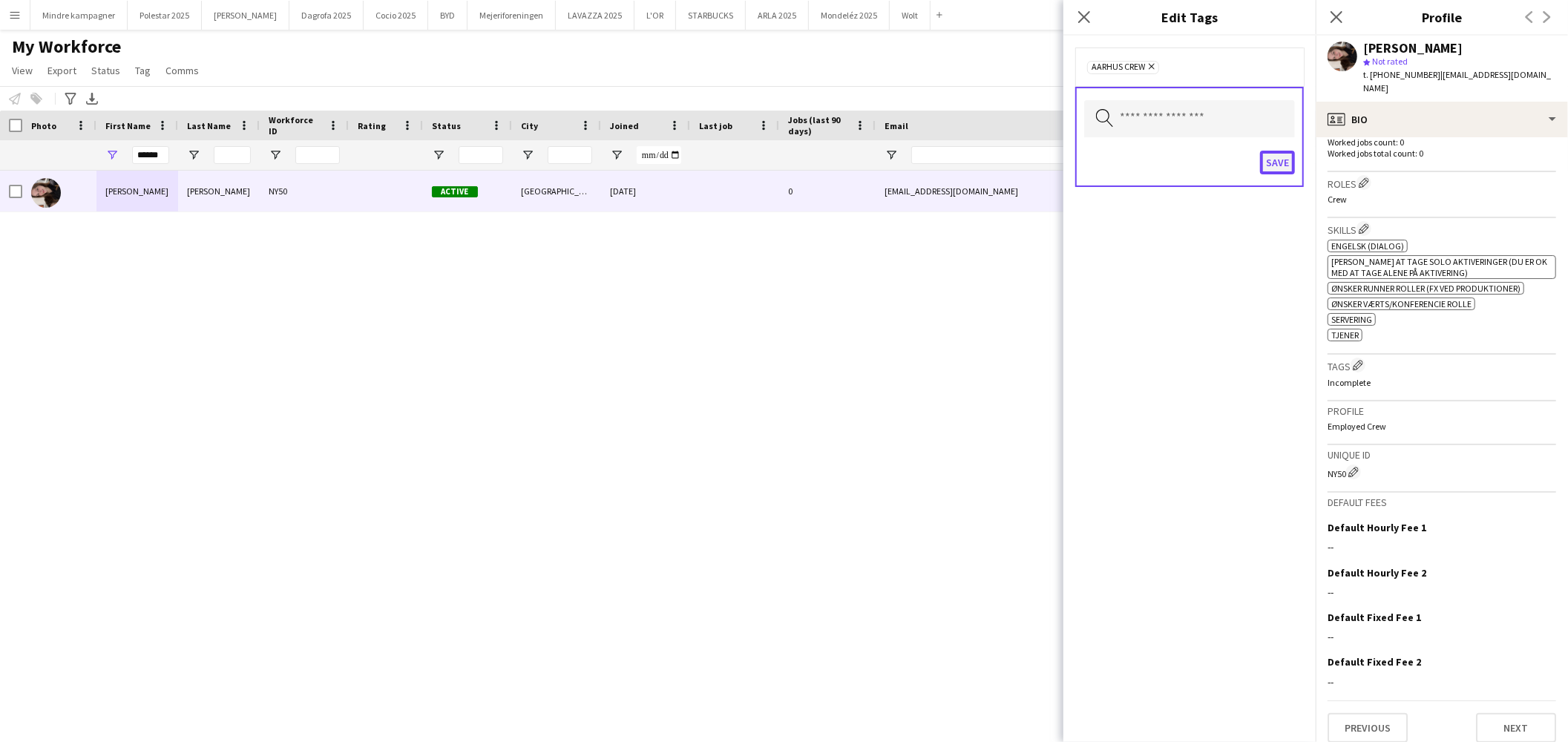
click at [1280, 163] on button "Save" at bounding box center [1276, 162] width 34 height 24
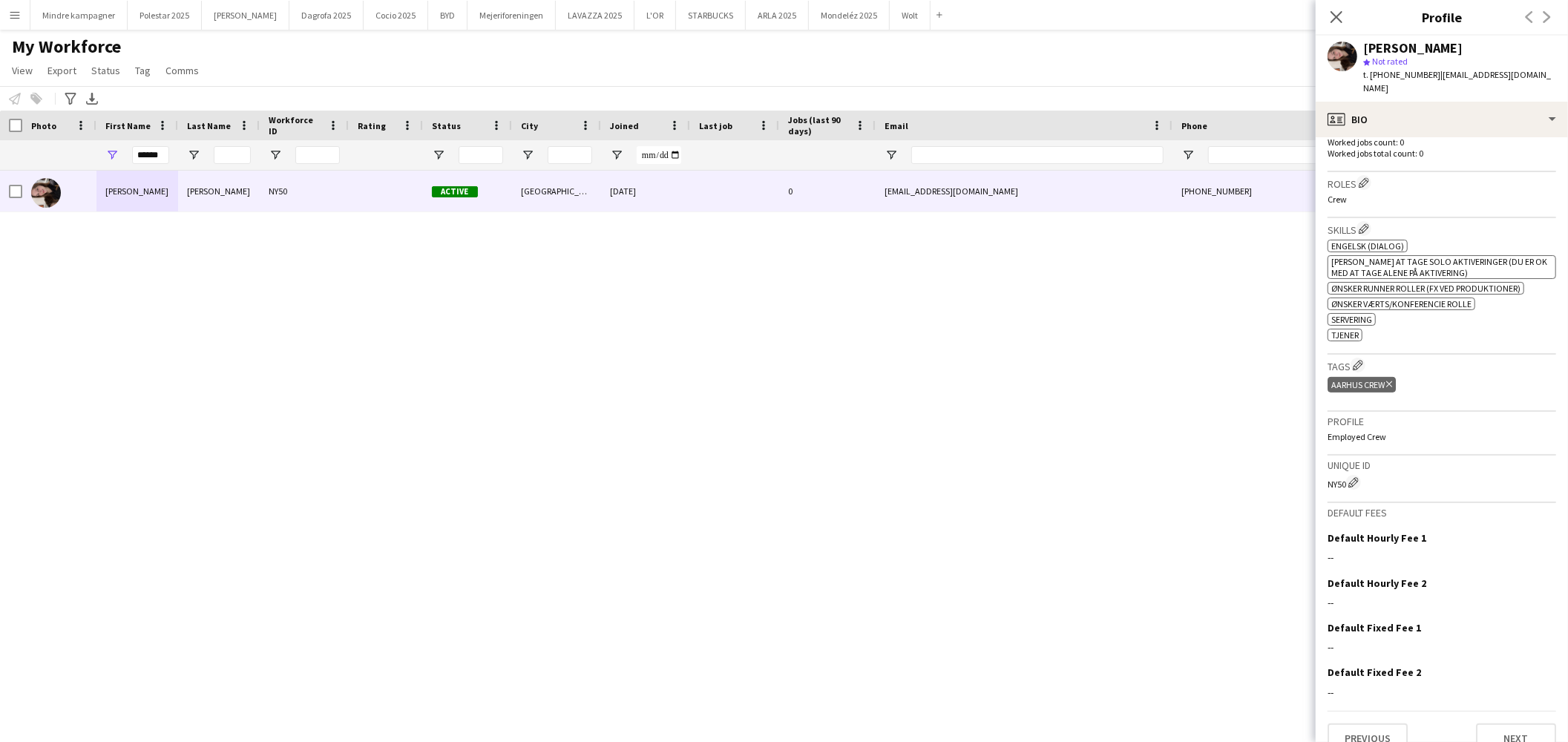
click at [1096, 418] on div "[PERSON_NAME] NY50 Active Silkeborg [DATE] 0 [EMAIL_ADDRESS][DOMAIN_NAME] [PHON…" at bounding box center [762, 437] width 1523 height 533
click at [153, 153] on input "******" at bounding box center [150, 155] width 37 height 18
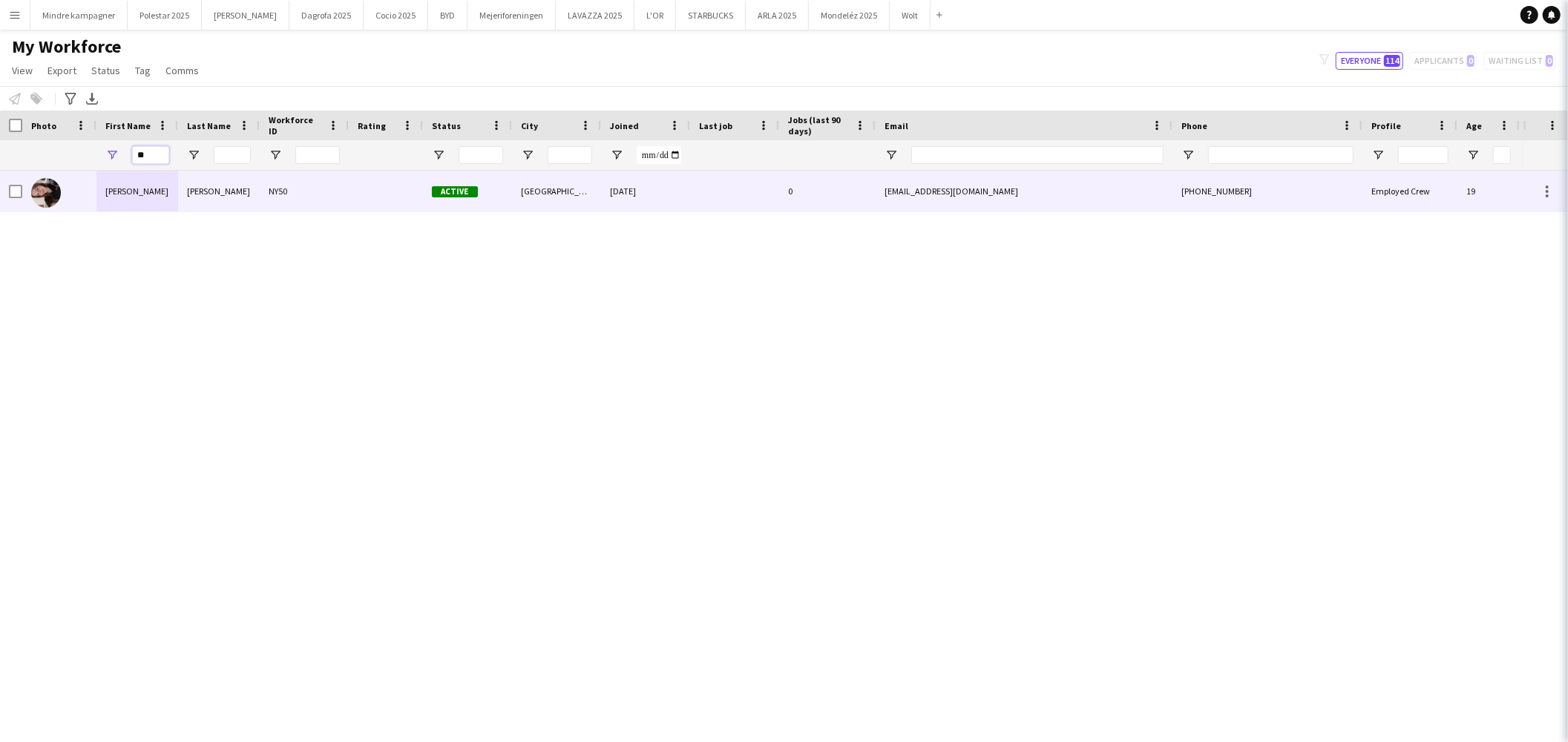
type input "*"
type input "******"
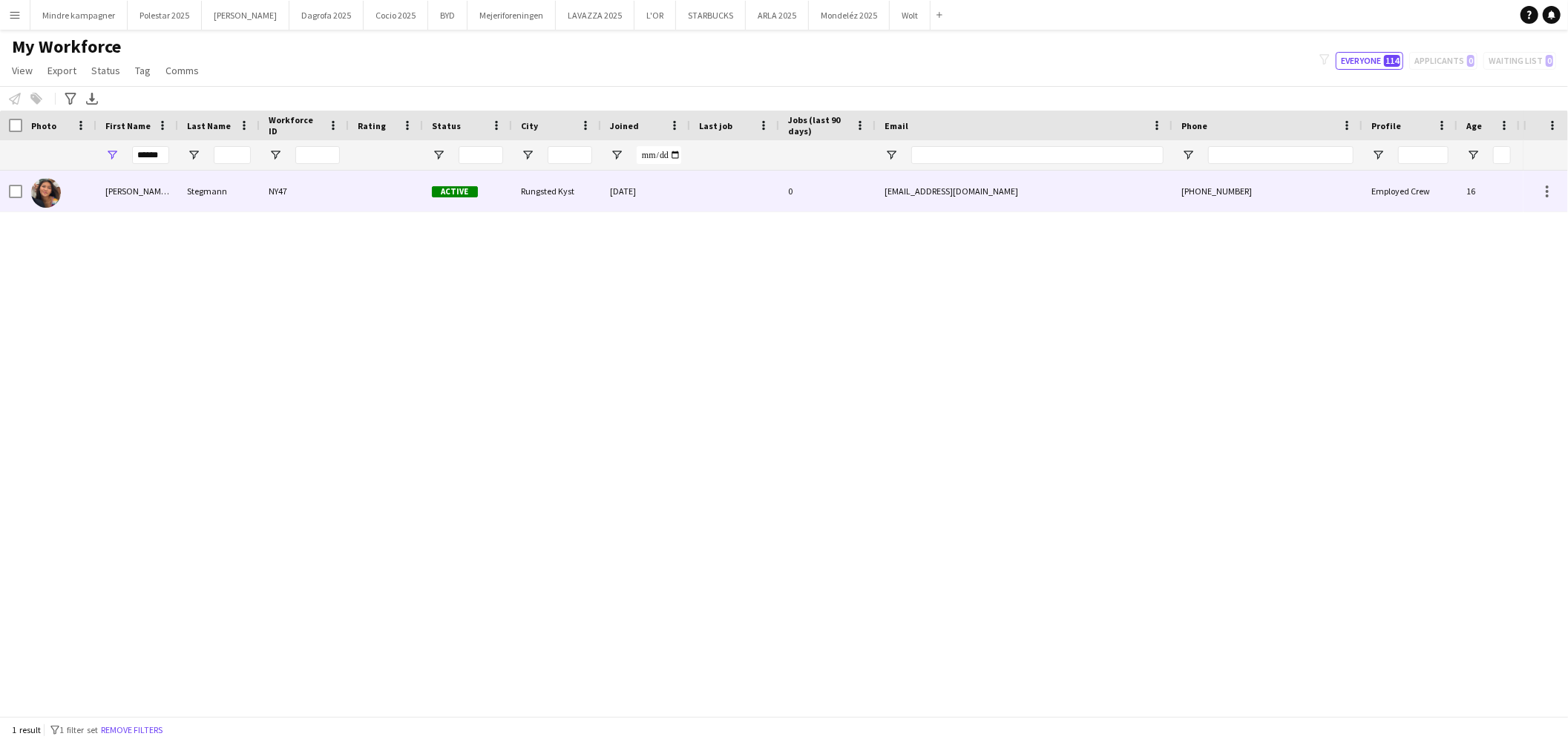
click at [135, 191] on div "[PERSON_NAME] [PERSON_NAME]" at bounding box center [137, 191] width 82 height 41
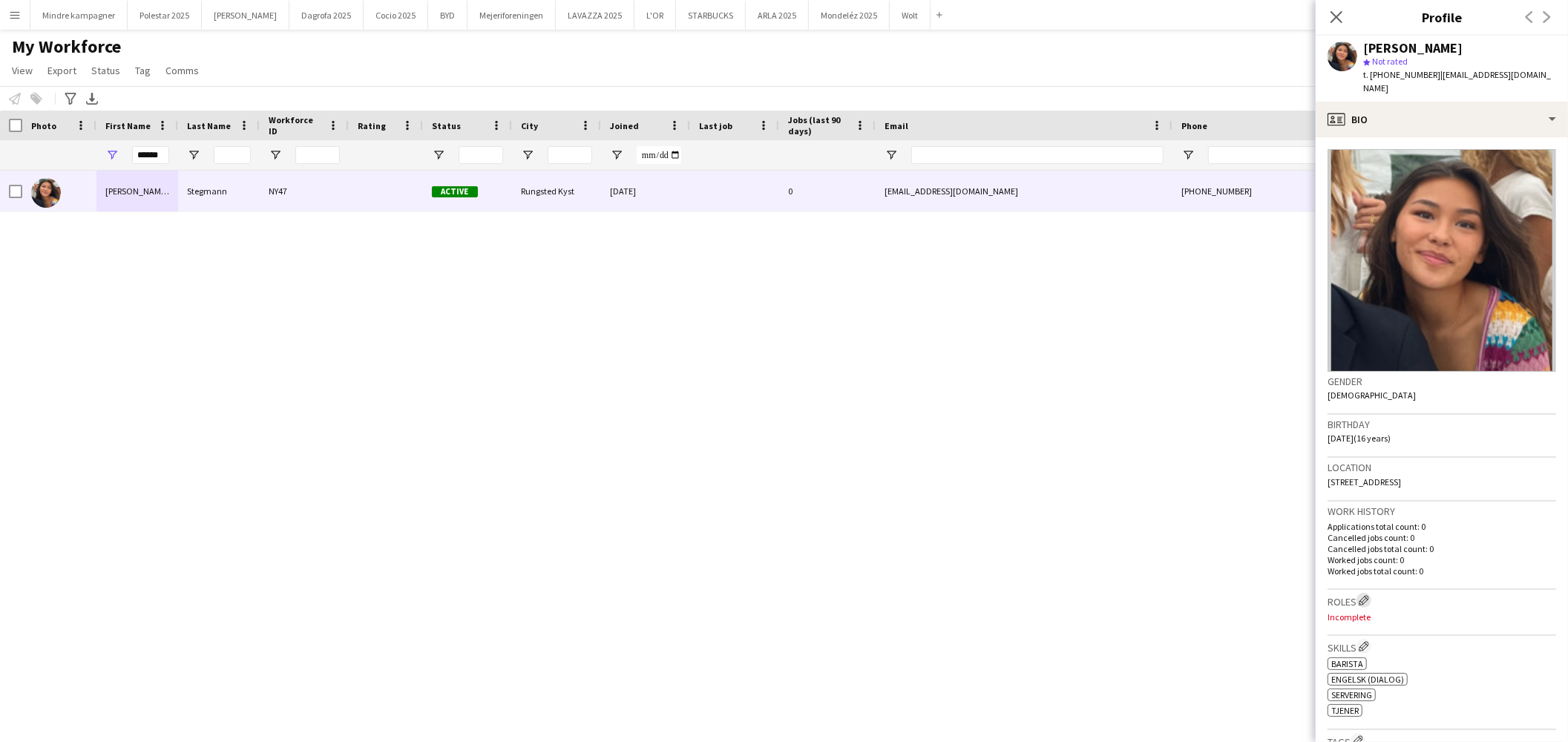
click at [1359, 593] on button "Edit crew company roles" at bounding box center [1364, 601] width 15 height 15
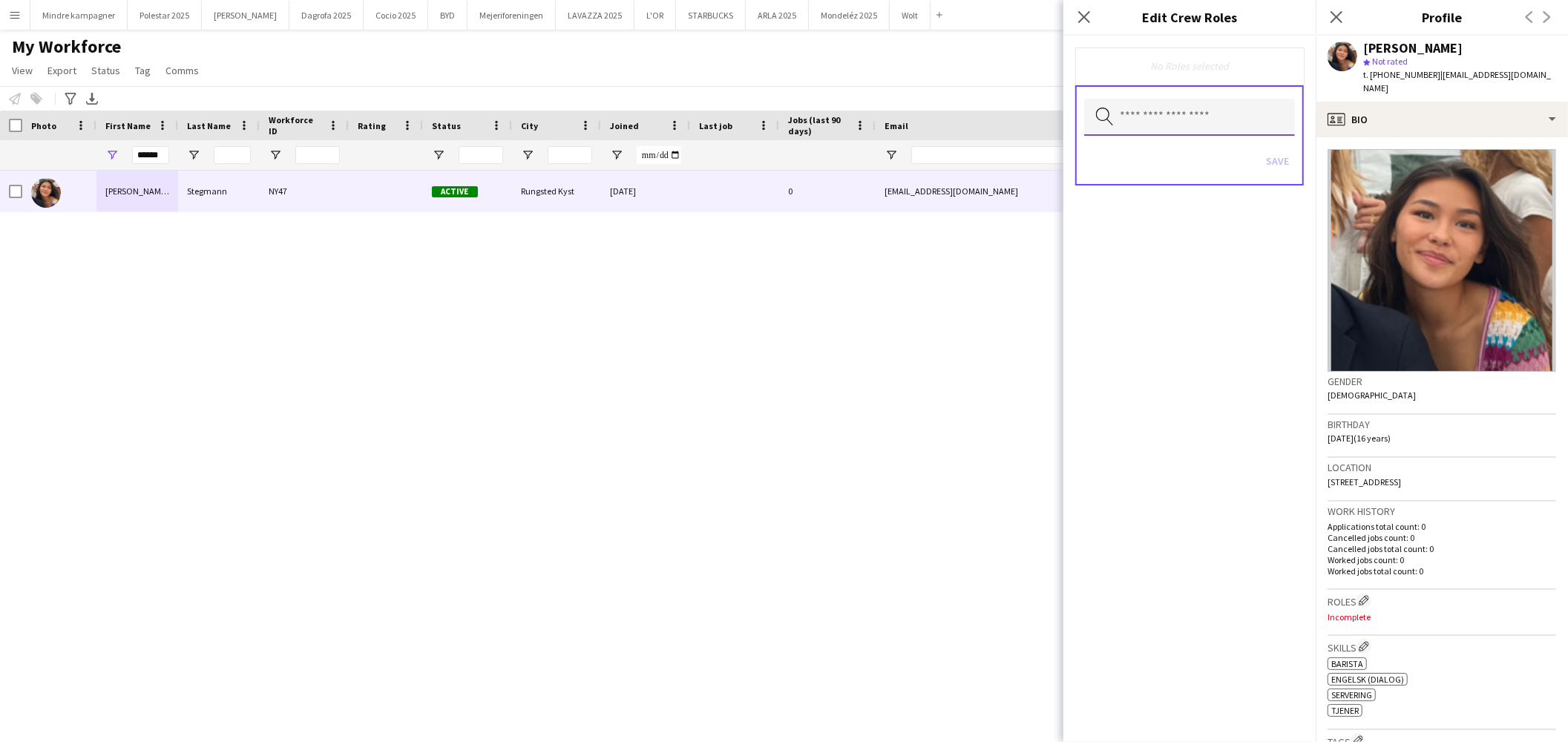
click at [1185, 128] on input "text" at bounding box center [1189, 117] width 211 height 37
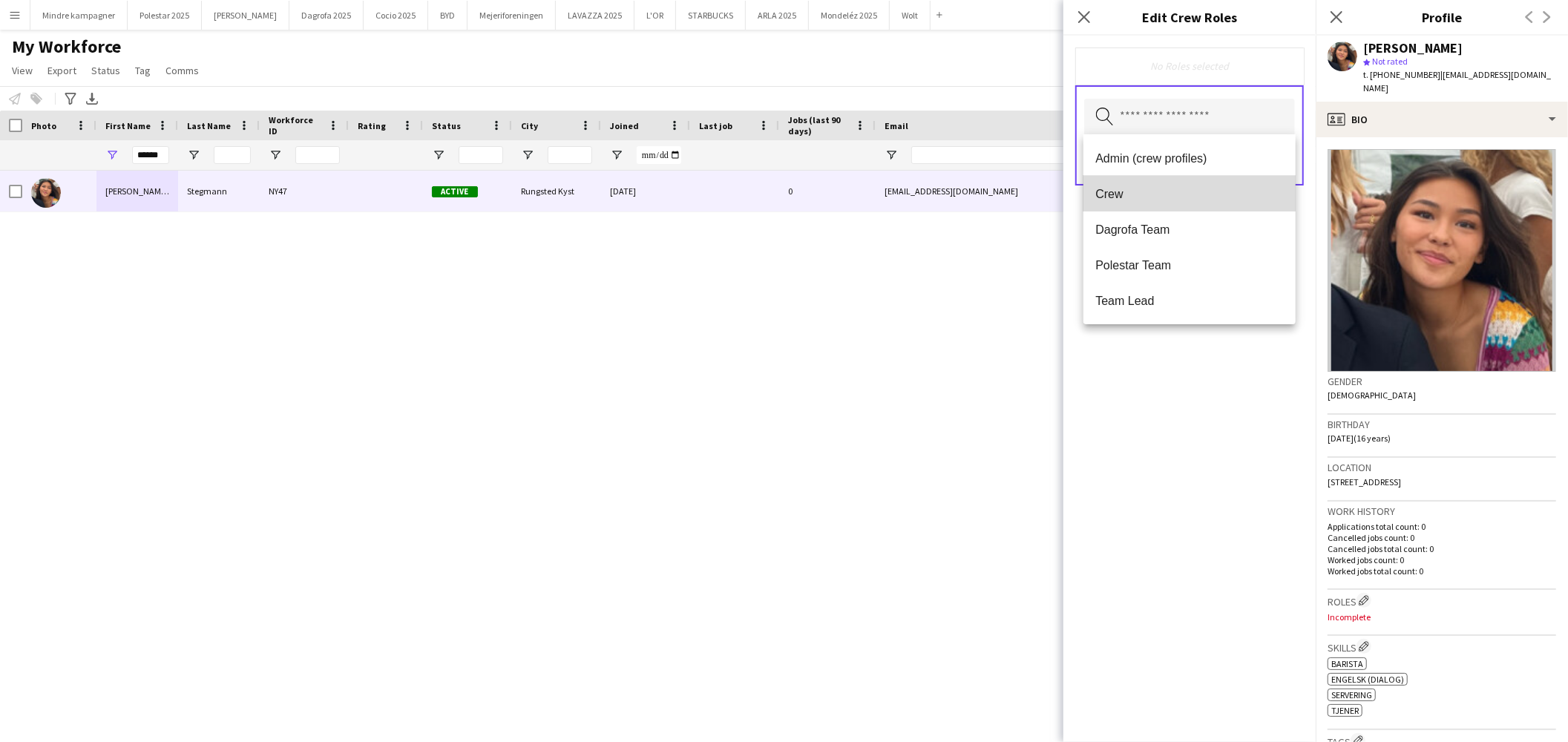
click at [1137, 182] on mat-option "Crew" at bounding box center [1189, 193] width 212 height 35
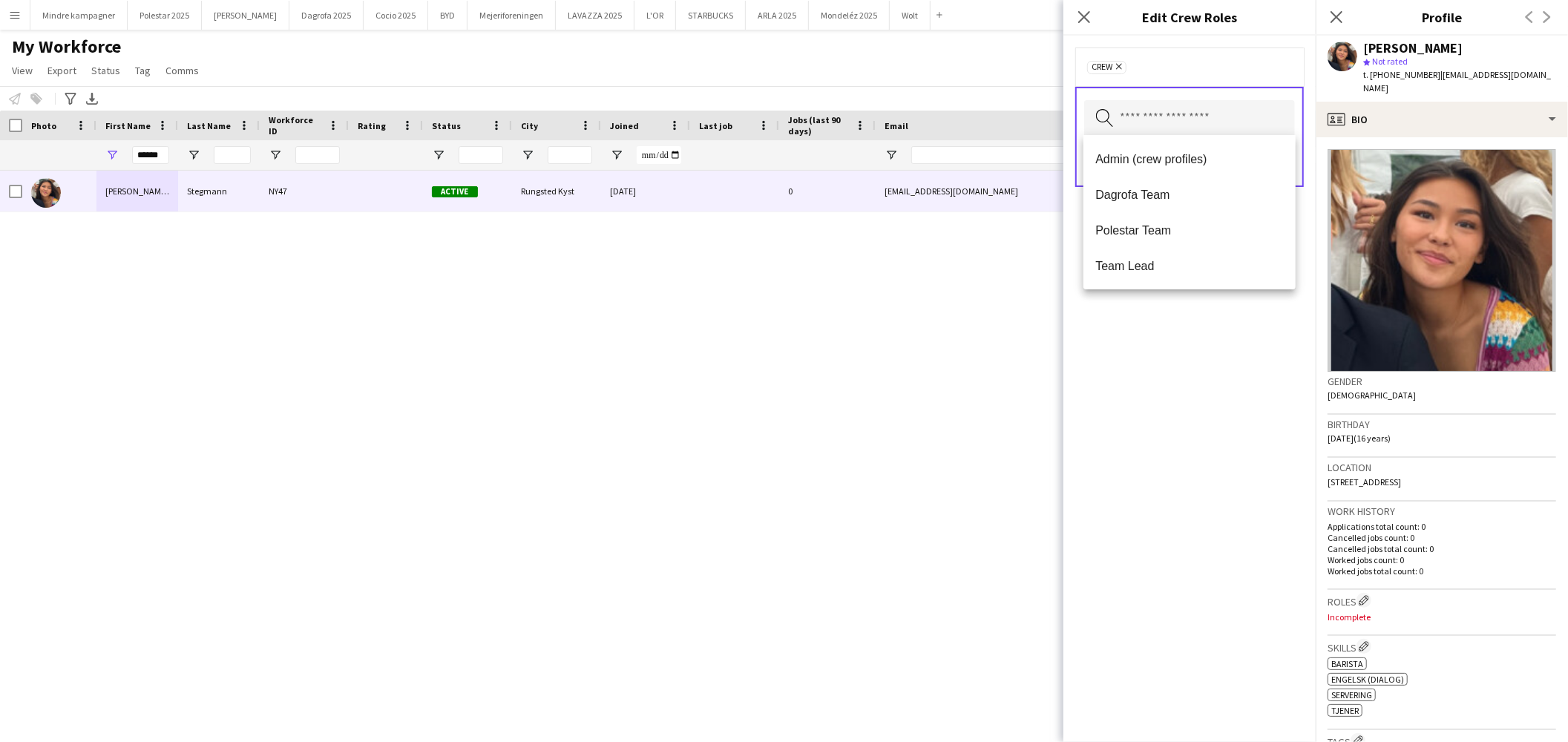
click at [1089, 462] on div "Crew Remove Search by role type Save" at bounding box center [1190, 389] width 252 height 707
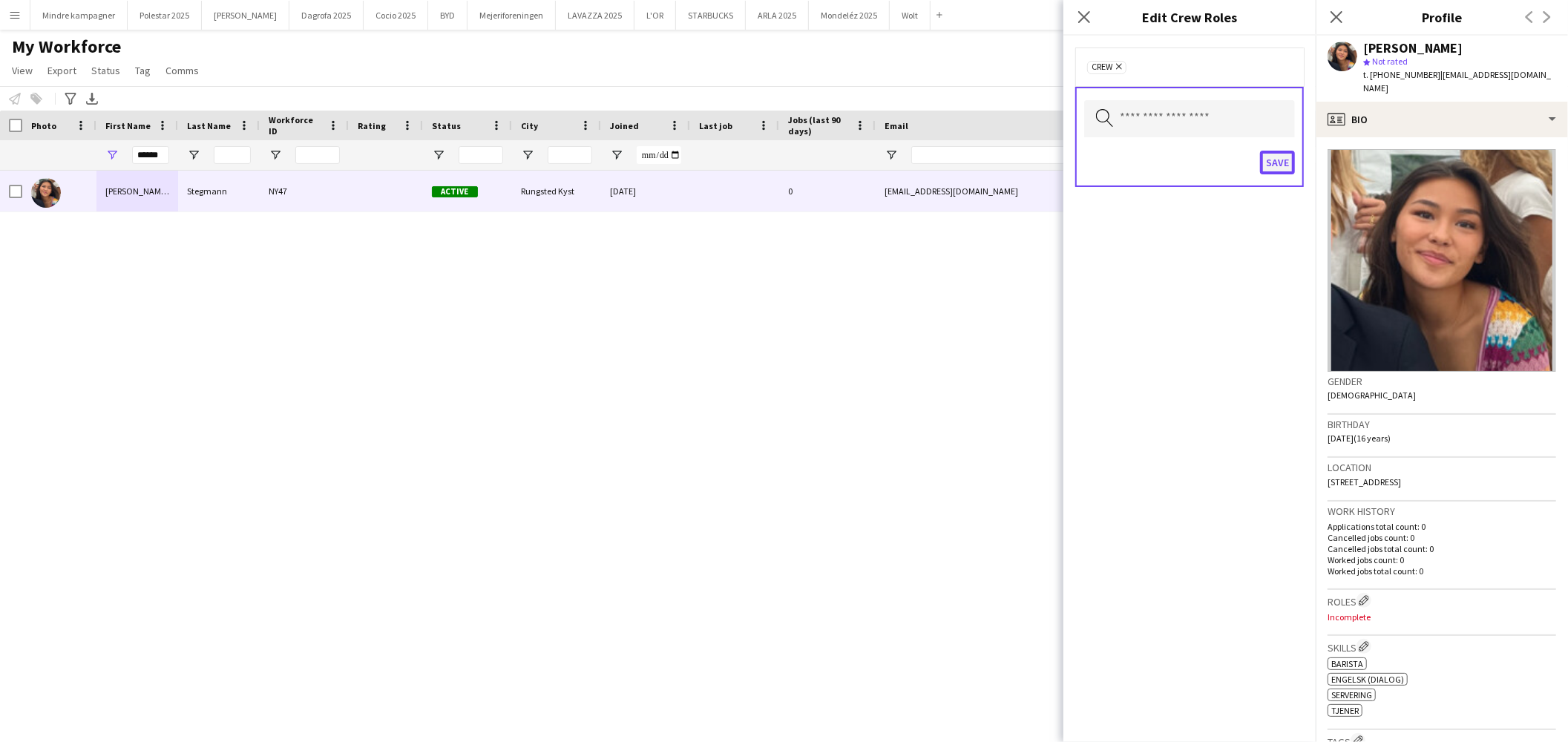
click at [1278, 162] on button "Save" at bounding box center [1276, 162] width 34 height 24
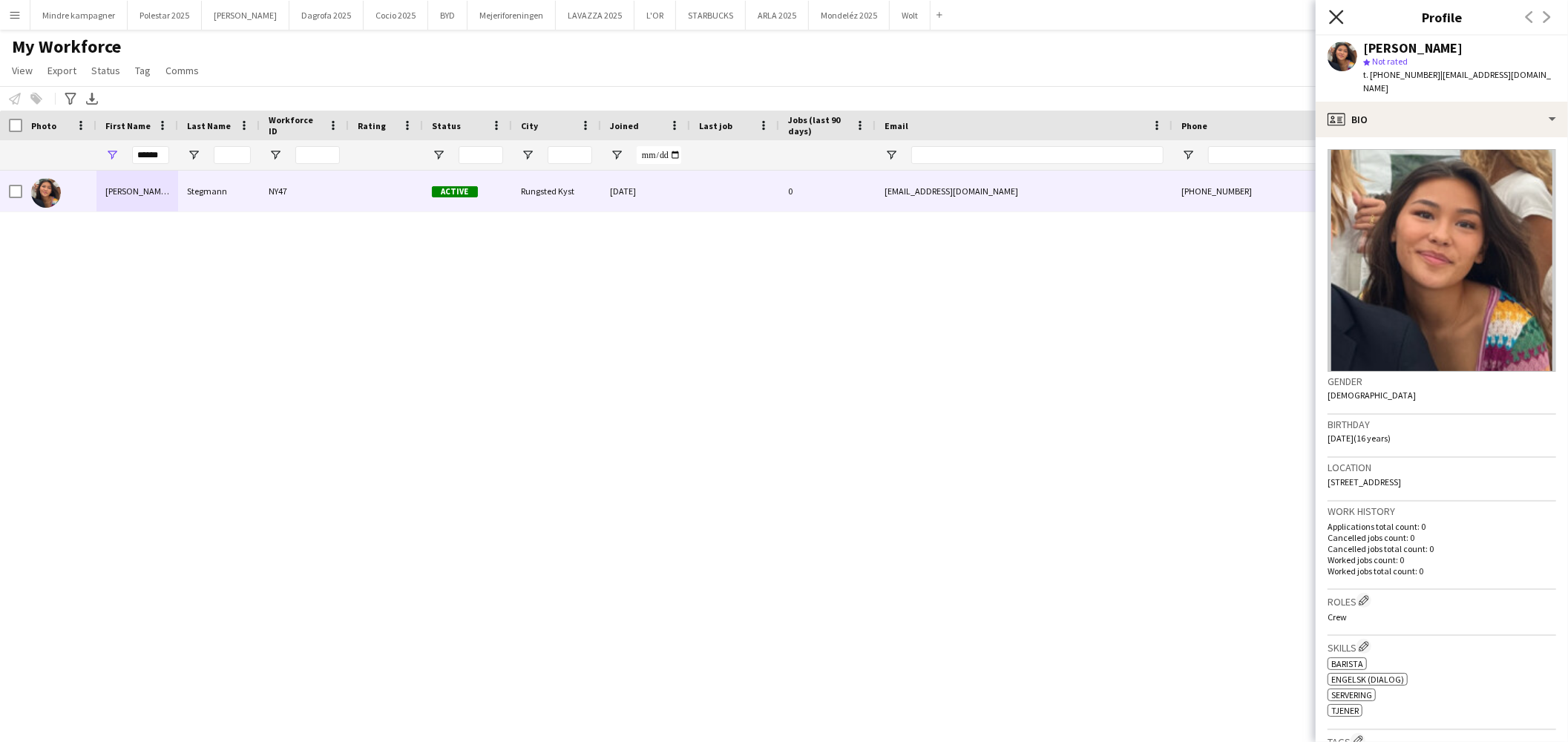
click at [1336, 10] on icon "Close pop-in" at bounding box center [1335, 16] width 14 height 14
